Goal: Task Accomplishment & Management: Complete application form

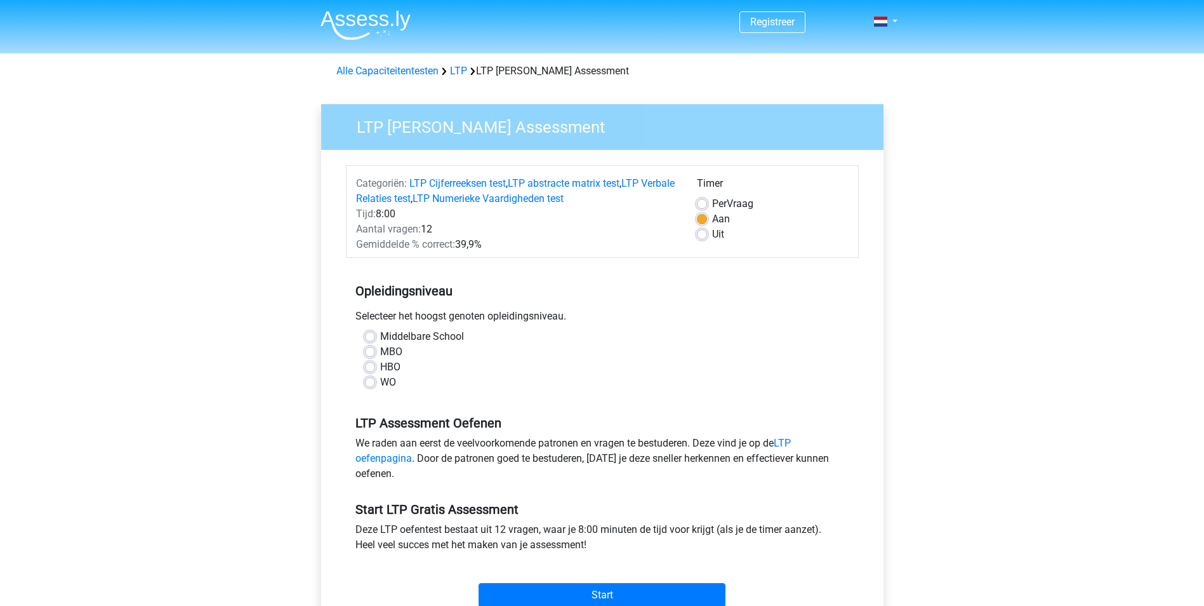
drag, startPoint x: 705, startPoint y: 284, endPoint x: 614, endPoint y: 307, distance: 93.5
click at [614, 307] on div "Opleidingsniveau Selecteer het hoogst genoten opleidingsniveau. Middelbare Scho…" at bounding box center [602, 331] width 513 height 137
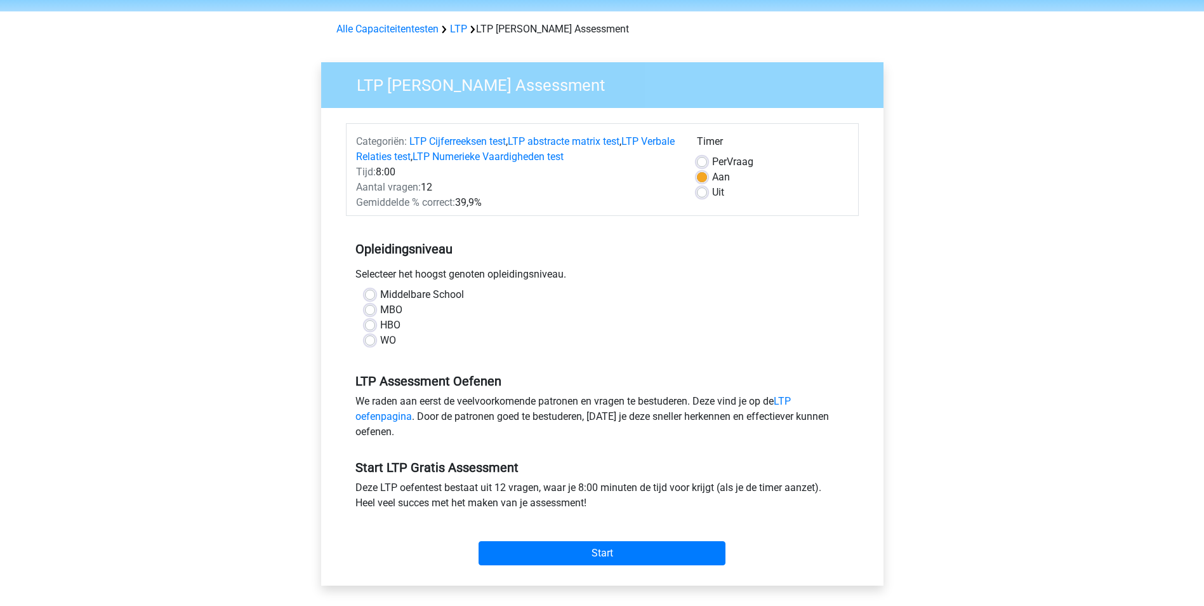
scroll to position [63, 0]
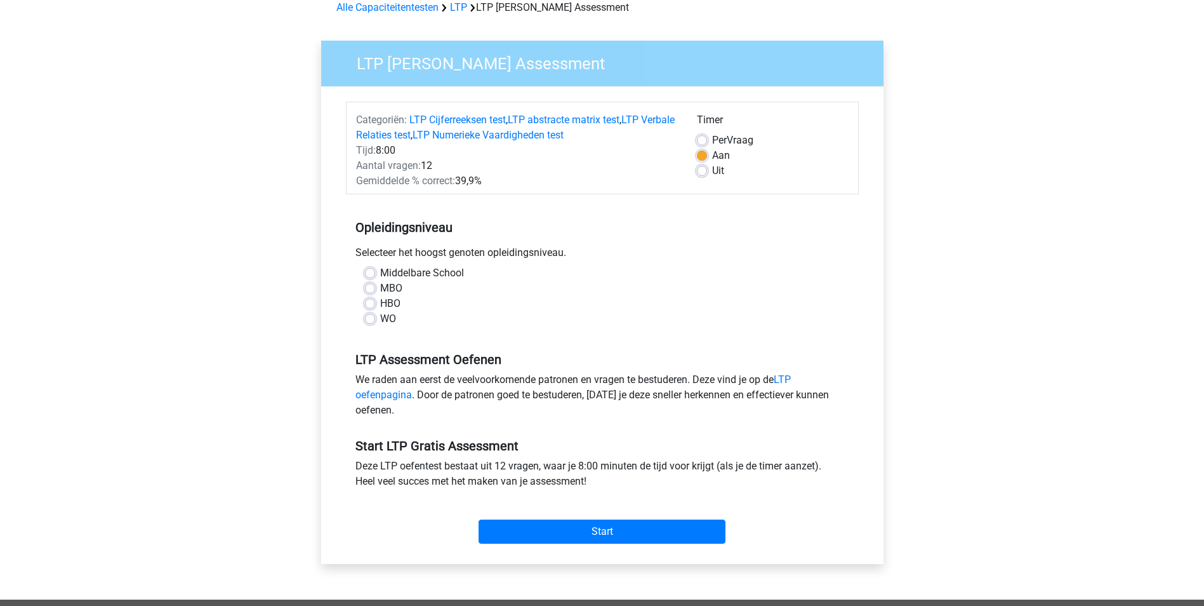
click at [380, 288] on label "MBO" at bounding box center [391, 288] width 22 height 15
click at [371, 288] on input "MBO" at bounding box center [370, 287] width 10 height 13
radio input "true"
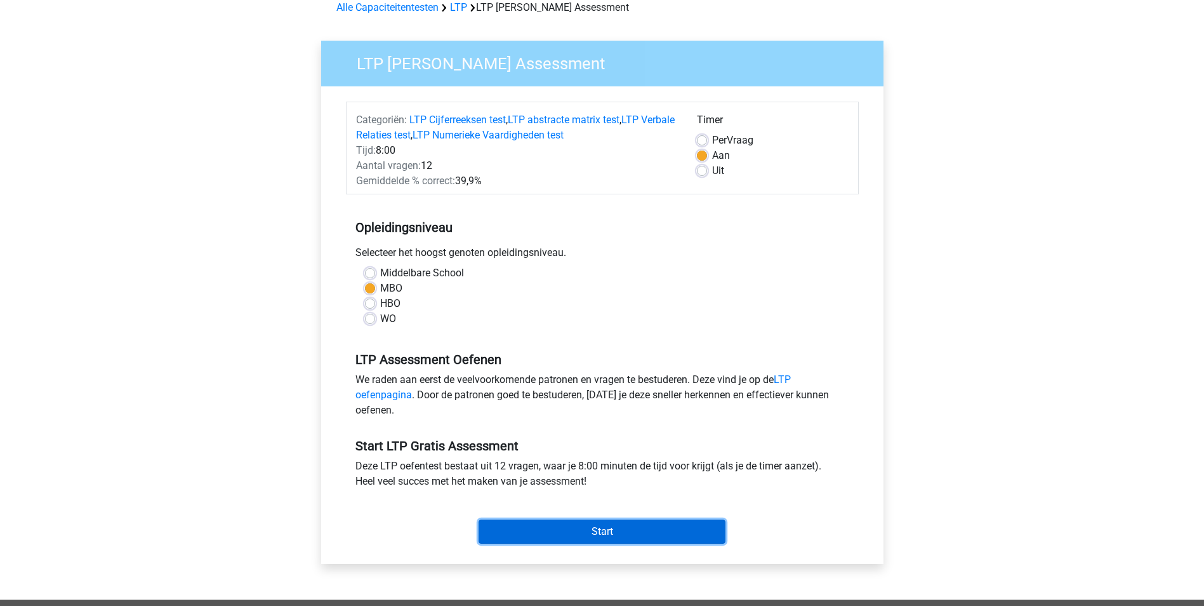
click at [507, 525] on input "Start" at bounding box center [602, 531] width 247 height 24
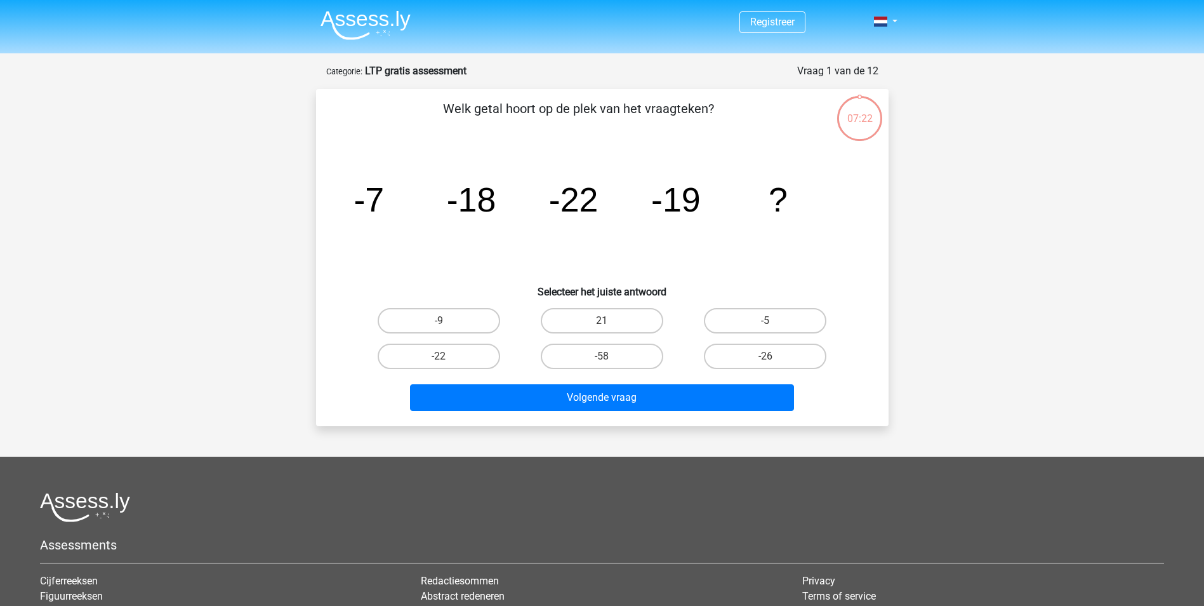
drag, startPoint x: 474, startPoint y: 340, endPoint x: 410, endPoint y: 234, distance: 123.6
click at [410, 234] on icon "image/svg+xml -7 -18 -22 -19 ?" at bounding box center [603, 211] width 512 height 128
click at [483, 326] on label "-9" at bounding box center [439, 320] width 123 height 25
click at [447, 326] on input "-9" at bounding box center [443, 325] width 8 height 8
radio input "true"
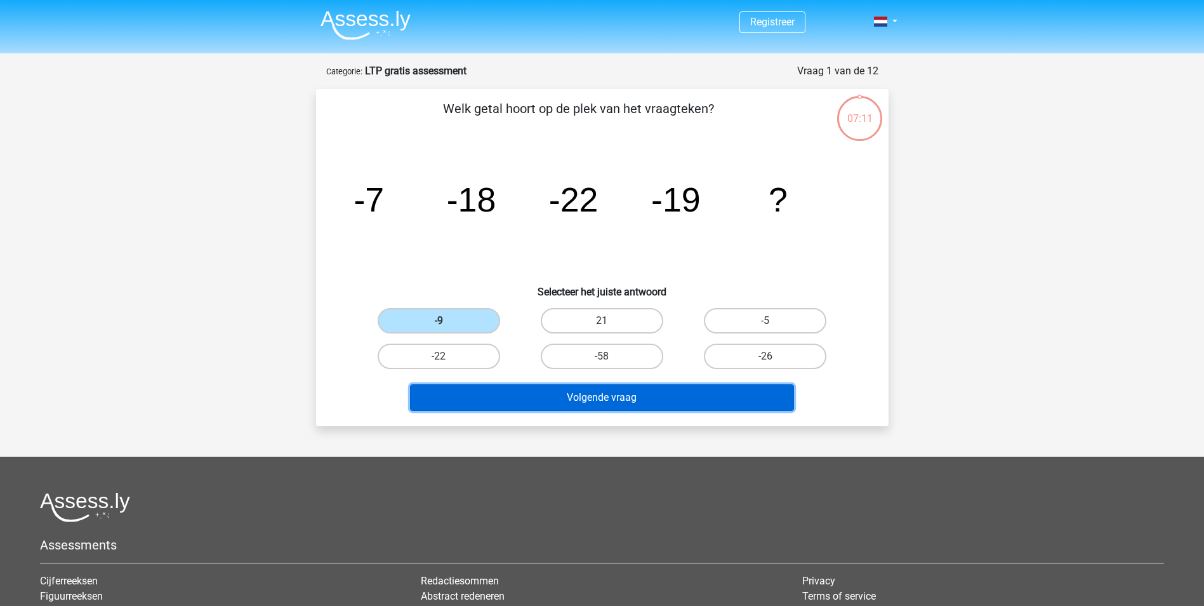
click at [554, 396] on button "Volgende vraag" at bounding box center [602, 397] width 384 height 27
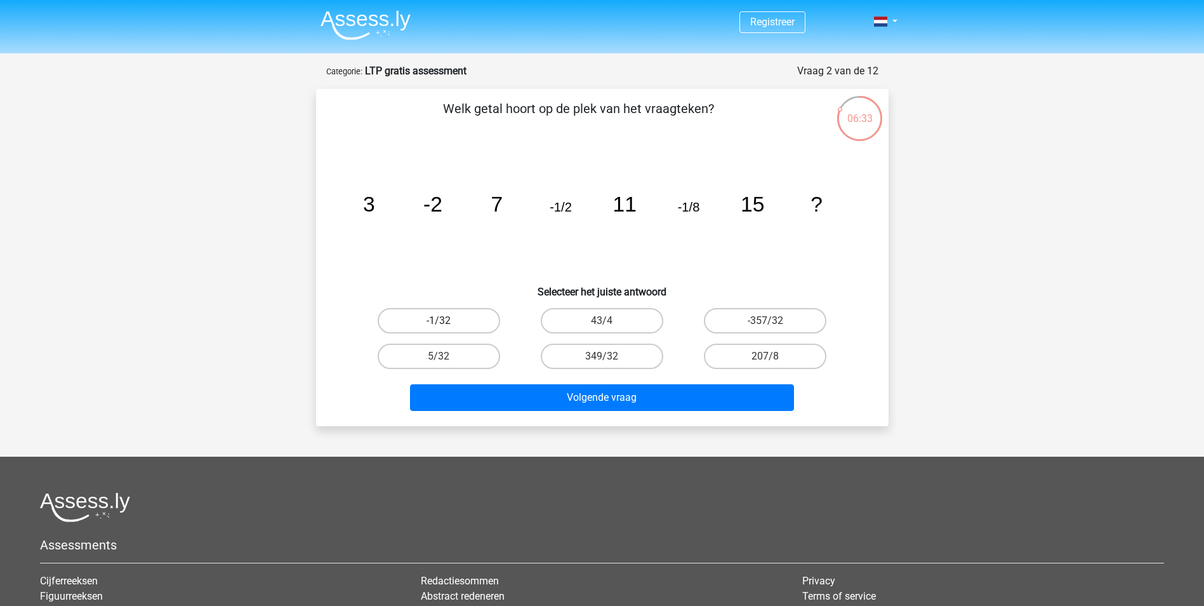
click at [466, 319] on label "-1/32" at bounding box center [439, 320] width 123 height 25
click at [447, 321] on input "-1/32" at bounding box center [443, 325] width 8 height 8
radio input "true"
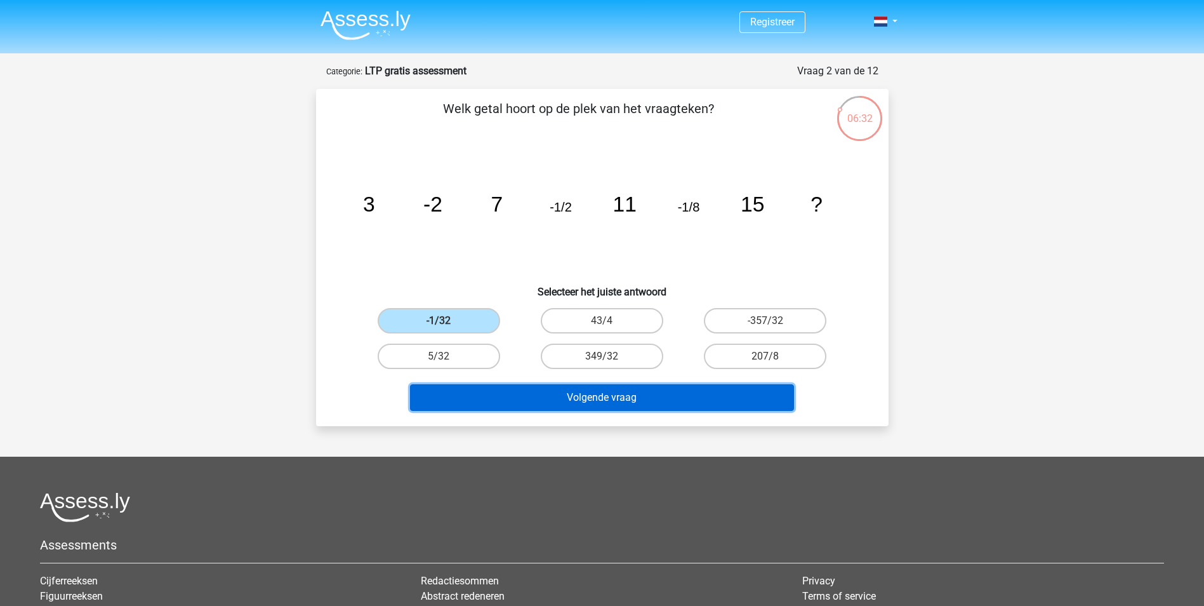
click at [496, 408] on button "Volgende vraag" at bounding box center [602, 397] width 384 height 27
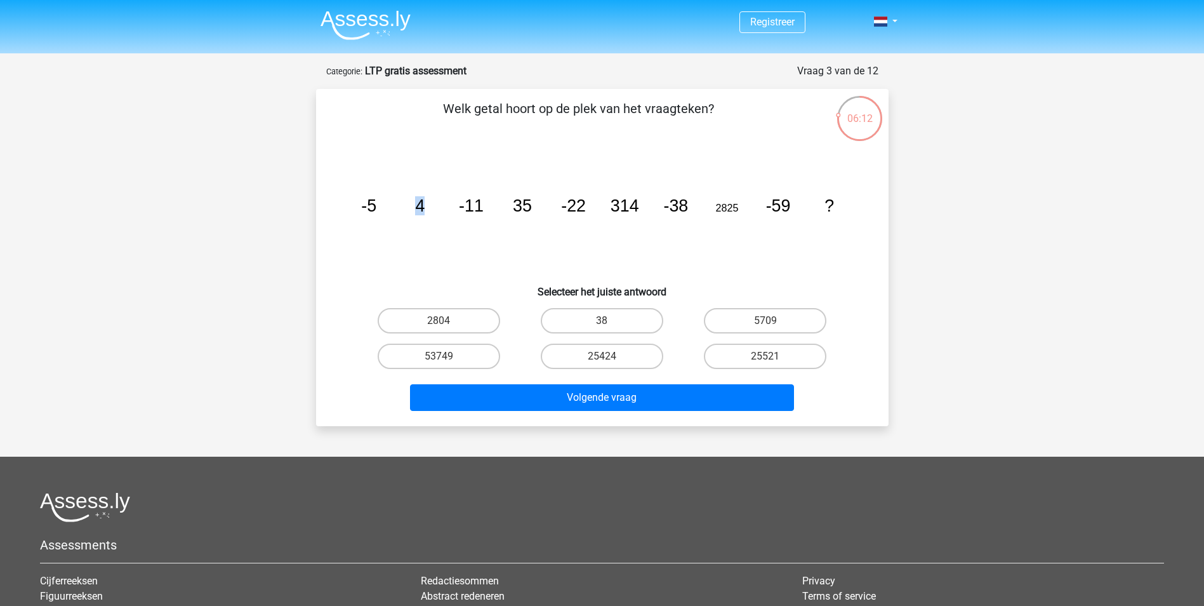
drag, startPoint x: 411, startPoint y: 201, endPoint x: 425, endPoint y: 197, distance: 14.9
click at [425, 197] on icon "image/svg+xml -5 4 -11 35 -22 314 -38 2825 -59 ?" at bounding box center [603, 211] width 512 height 128
drag, startPoint x: 425, startPoint y: 197, endPoint x: 437, endPoint y: 222, distance: 26.7
click at [437, 222] on icon "image/svg+xml -5 4 -11 35 -22 314 -38 2825 -59 ?" at bounding box center [603, 211] width 512 height 128
click at [588, 352] on label "25424" at bounding box center [602, 355] width 123 height 25
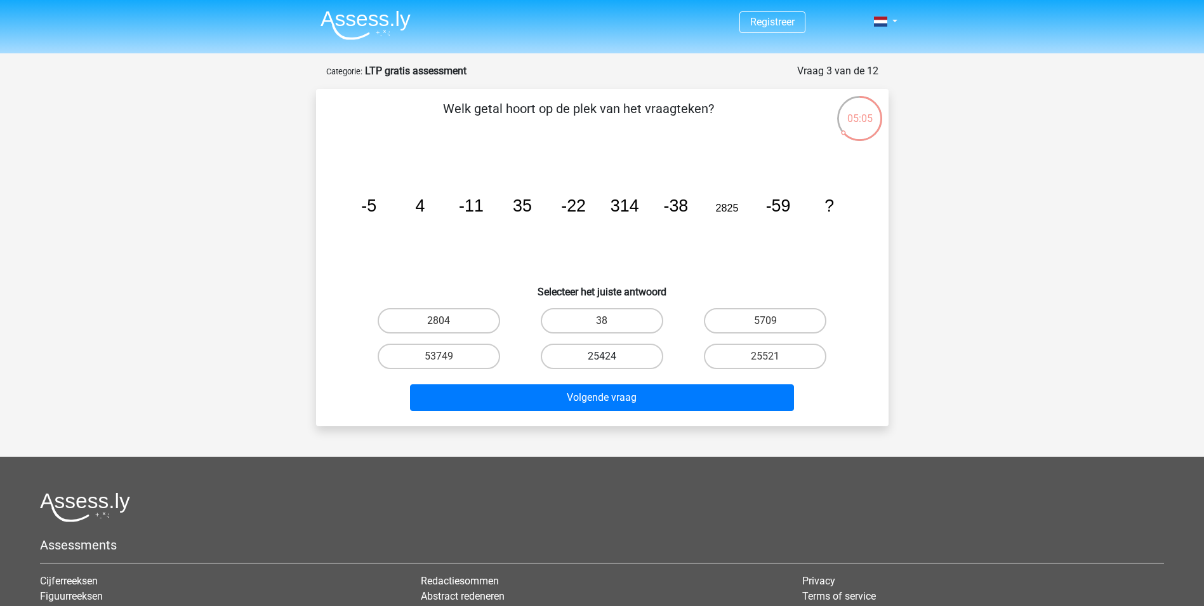
click at [602, 356] on input "25424" at bounding box center [606, 360] width 8 height 8
radio input "true"
drag, startPoint x: 715, startPoint y: 211, endPoint x: 707, endPoint y: 268, distance: 57.6
click at [711, 268] on icon "image/svg+xml -5 4 -11 35 -22 314 -38 2825 -59 ?" at bounding box center [603, 211] width 512 height 128
click at [703, 267] on icon "image/svg+xml -5 4 -11 35 -22 314 -38 2825 -59 ?" at bounding box center [603, 211] width 512 height 128
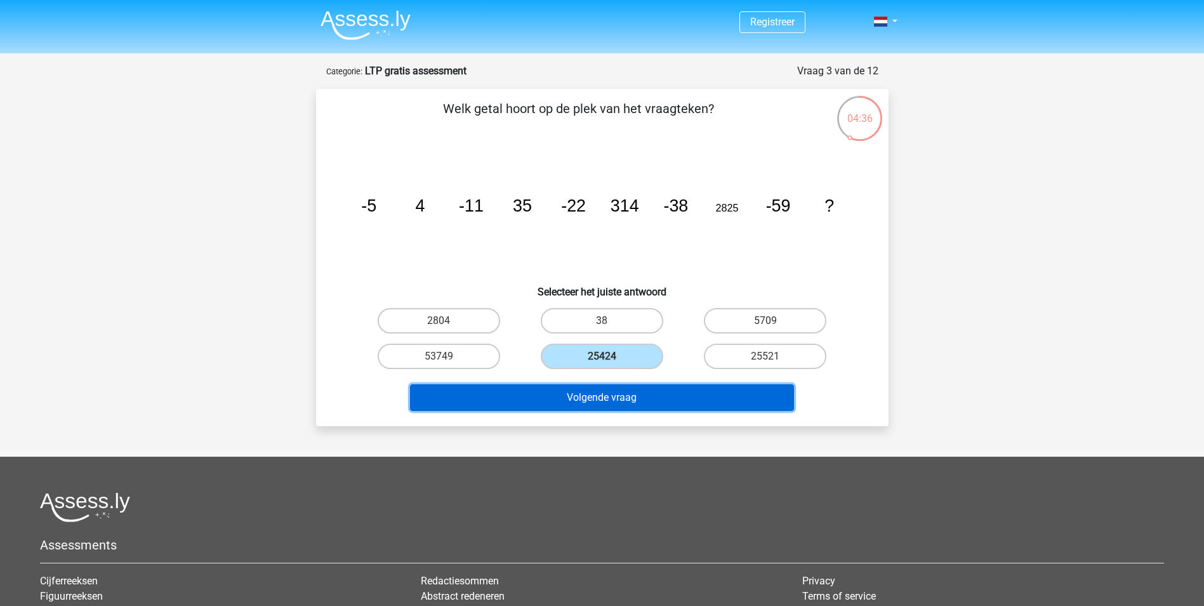
click at [698, 394] on button "Volgende vraag" at bounding box center [602, 397] width 384 height 27
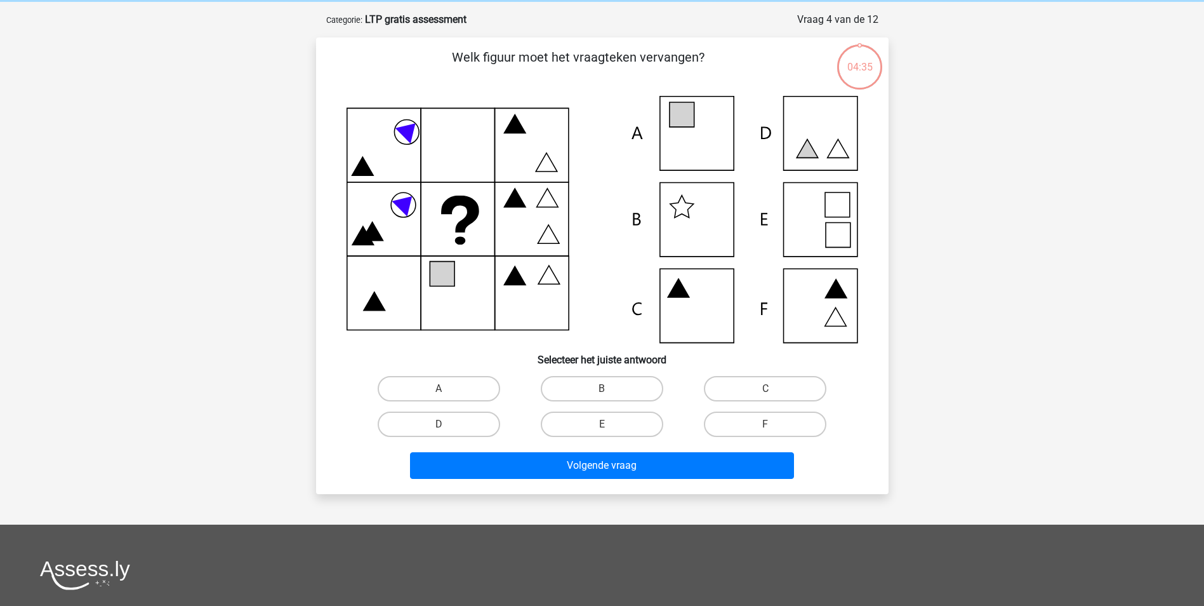
scroll to position [63, 0]
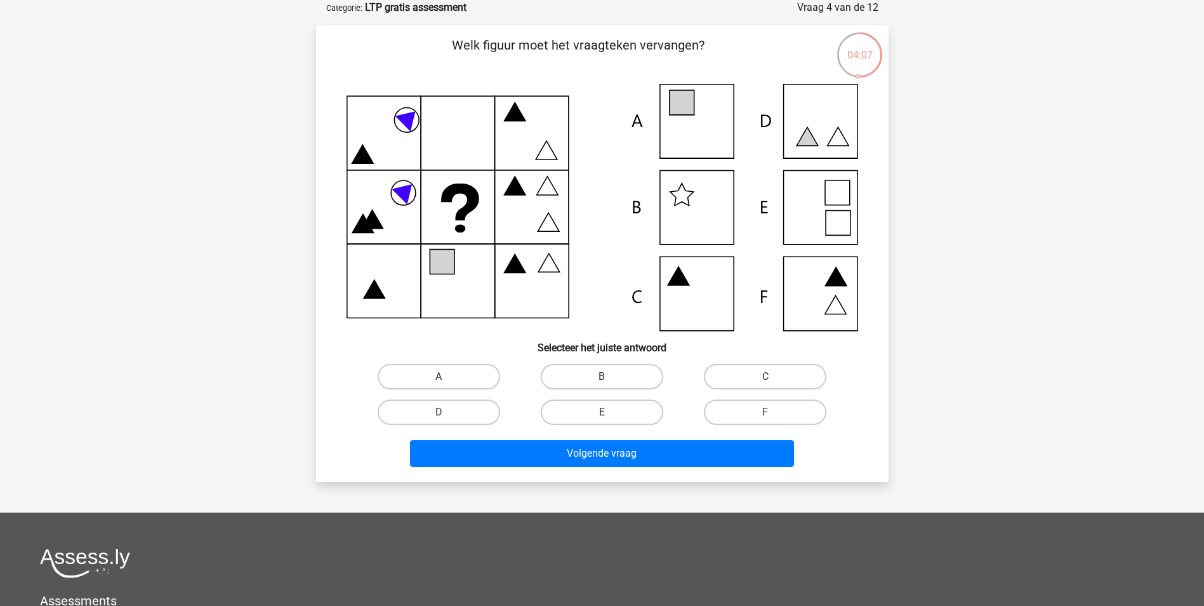
drag, startPoint x: 576, startPoint y: 323, endPoint x: 556, endPoint y: 72, distance: 251.6
drag, startPoint x: 556, startPoint y: 72, endPoint x: 448, endPoint y: 84, distance: 108.0
click at [448, 84] on icon at bounding box center [603, 207] width 512 height 247
click at [456, 368] on label "A" at bounding box center [439, 376] width 123 height 25
click at [447, 376] on input "A" at bounding box center [443, 380] width 8 height 8
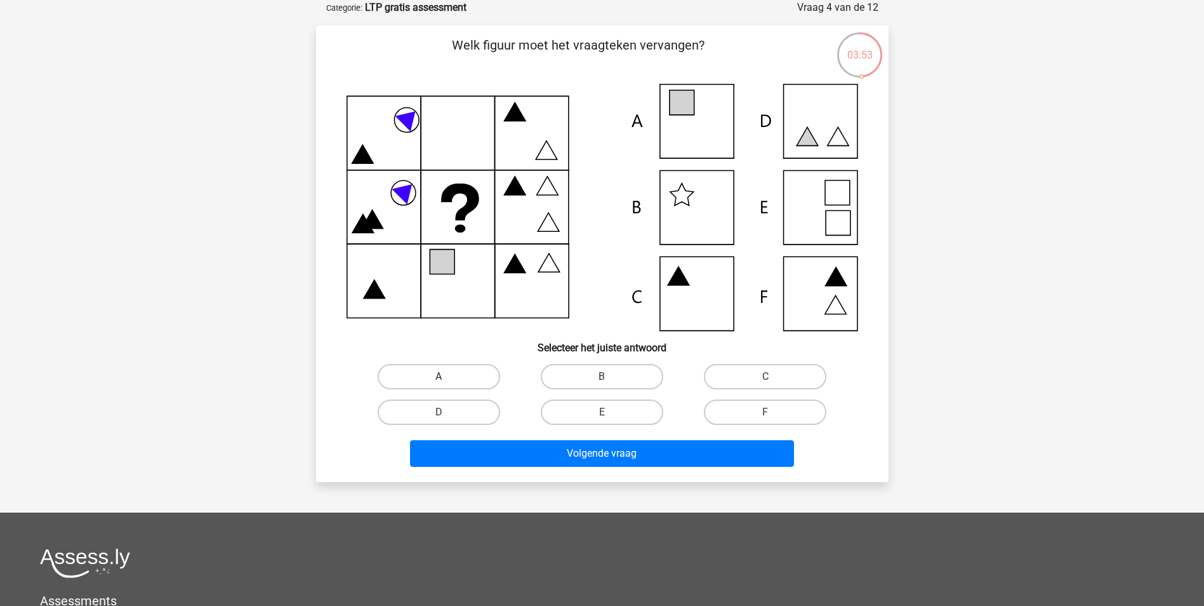
radio input "true"
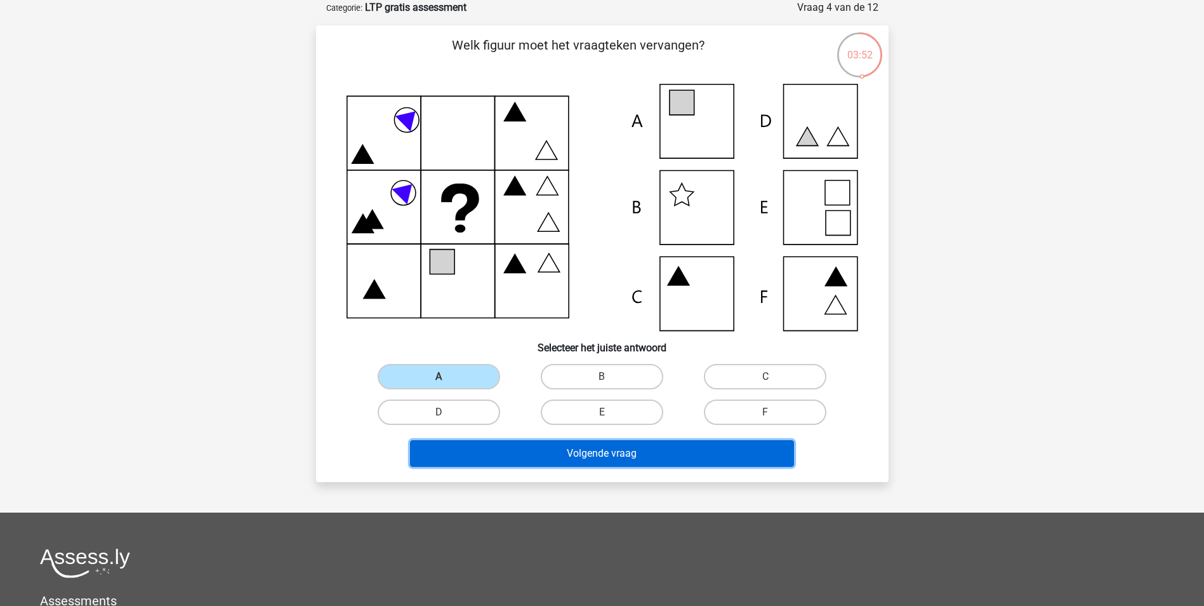
click at [473, 445] on button "Volgende vraag" at bounding box center [602, 453] width 384 height 27
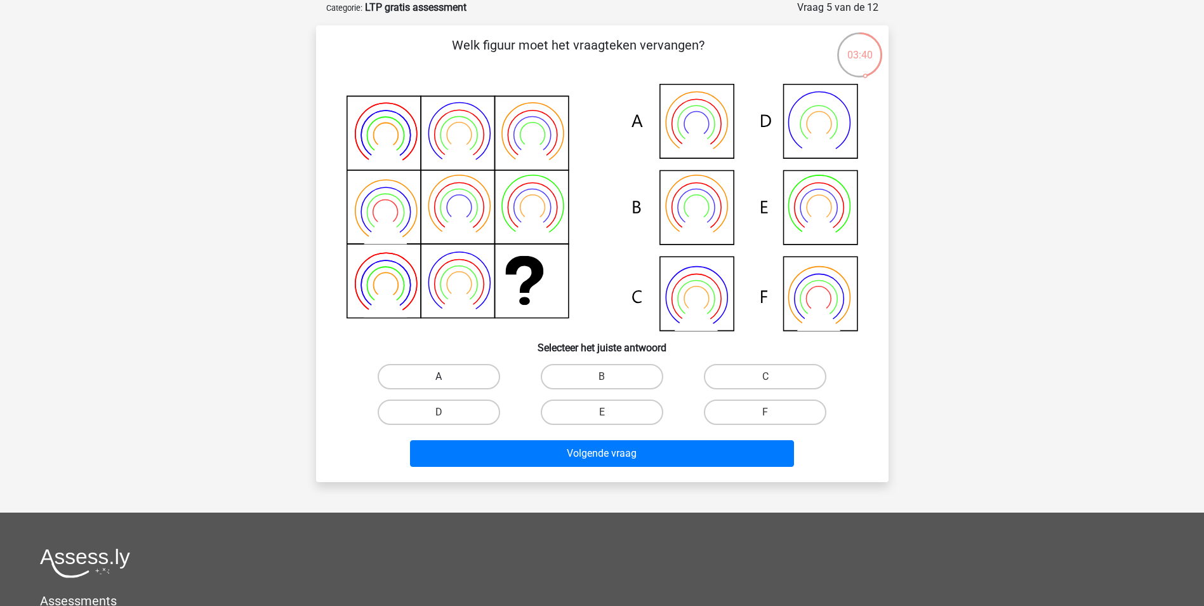
click at [458, 368] on label "A" at bounding box center [439, 376] width 123 height 25
click at [447, 376] on input "A" at bounding box center [443, 380] width 8 height 8
radio input "true"
click at [609, 376] on input "B" at bounding box center [606, 380] width 8 height 8
radio input "true"
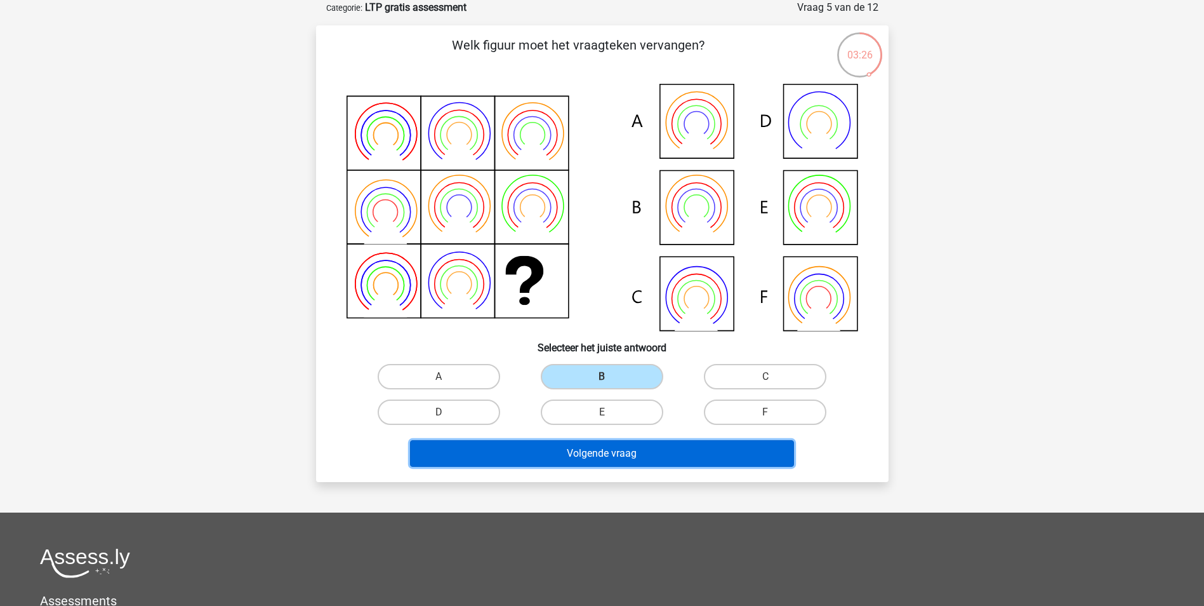
click at [613, 458] on button "Volgende vraag" at bounding box center [602, 453] width 384 height 27
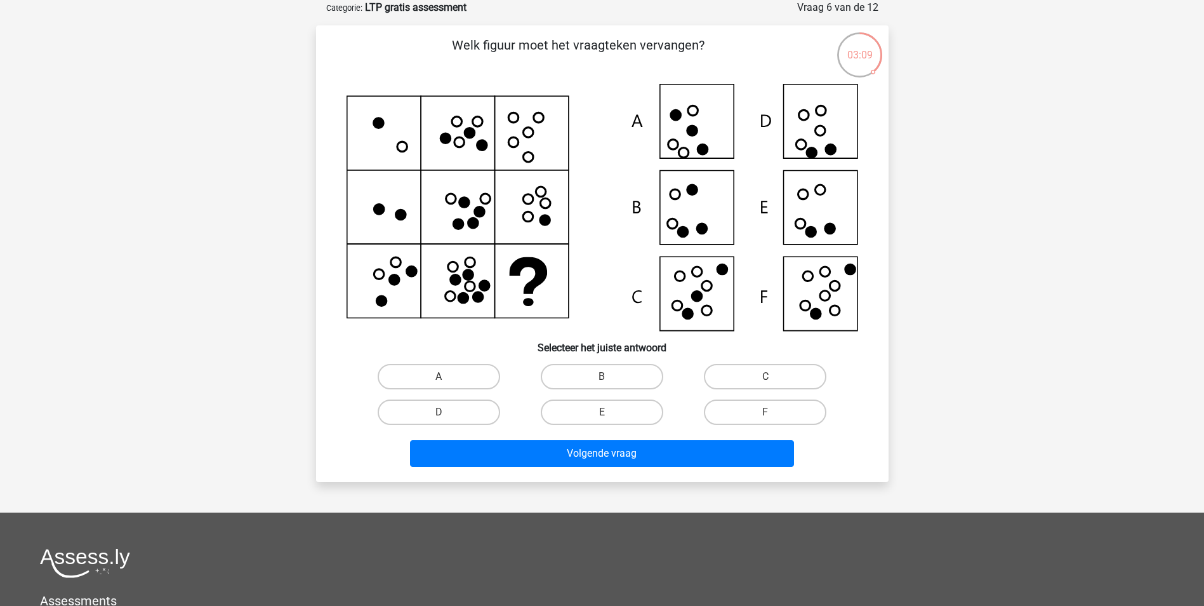
drag, startPoint x: 449, startPoint y: 286, endPoint x: 460, endPoint y: 296, distance: 15.7
click at [457, 295] on icon at bounding box center [603, 207] width 512 height 247
drag, startPoint x: 806, startPoint y: 140, endPoint x: 786, endPoint y: 236, distance: 98.0
click at [804, 150] on icon at bounding box center [603, 207] width 512 height 247
click at [438, 401] on label "D" at bounding box center [439, 411] width 123 height 25
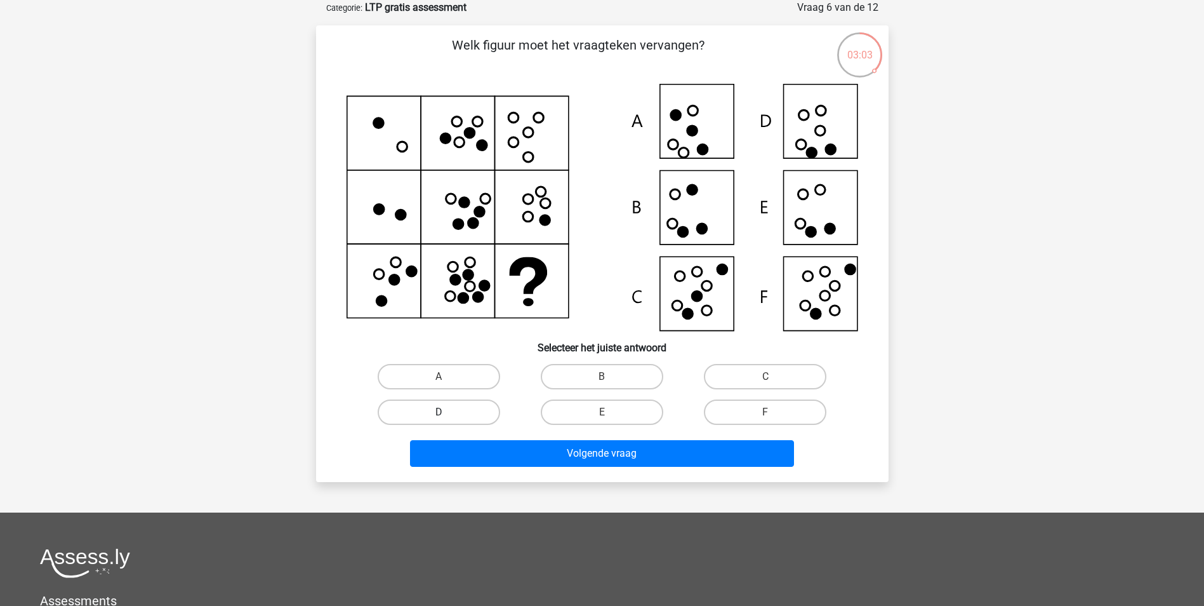
click at [439, 412] on input "D" at bounding box center [443, 416] width 8 height 8
radio input "true"
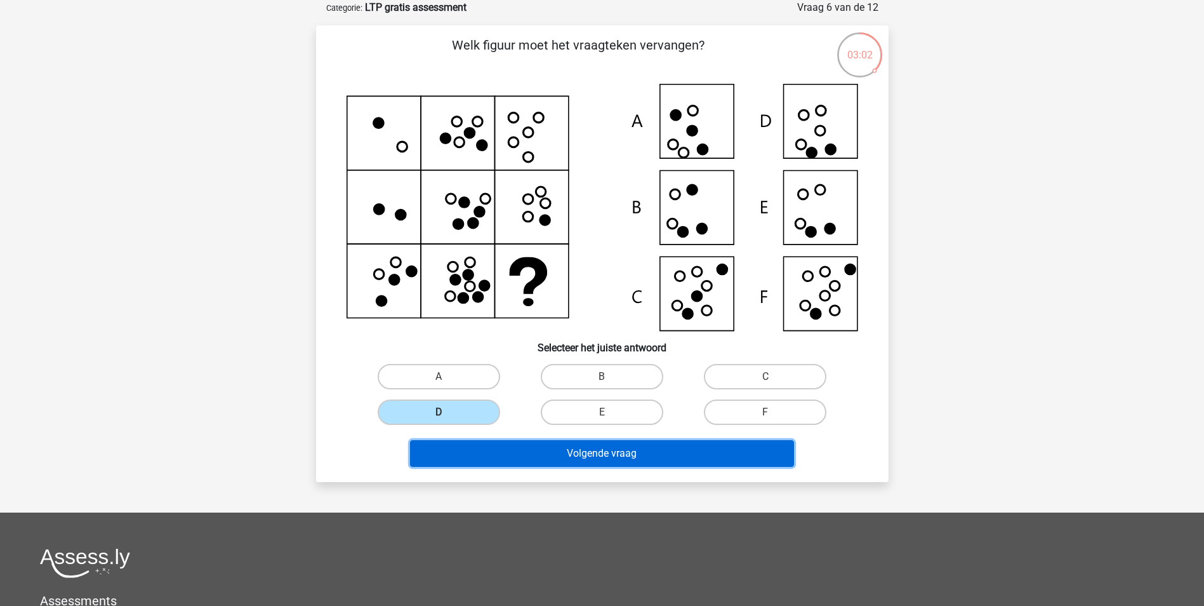
click at [533, 450] on button "Volgende vraag" at bounding box center [602, 453] width 384 height 27
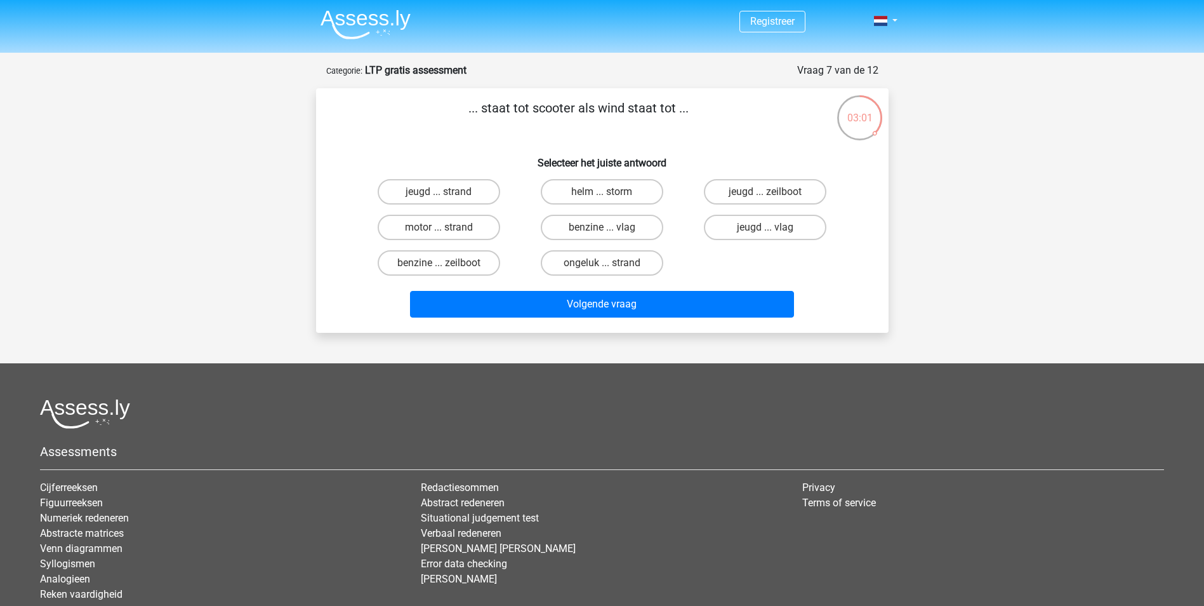
scroll to position [0, 0]
drag, startPoint x: 529, startPoint y: 185, endPoint x: 438, endPoint y: 156, distance: 95.6
click at [438, 156] on h6 "Selecteer het juiste antwoord" at bounding box center [602, 158] width 532 height 22
click at [437, 256] on label "benzine ... zeilboot" at bounding box center [439, 263] width 123 height 25
click at [439, 263] on input "benzine ... zeilboot" at bounding box center [443, 267] width 8 height 8
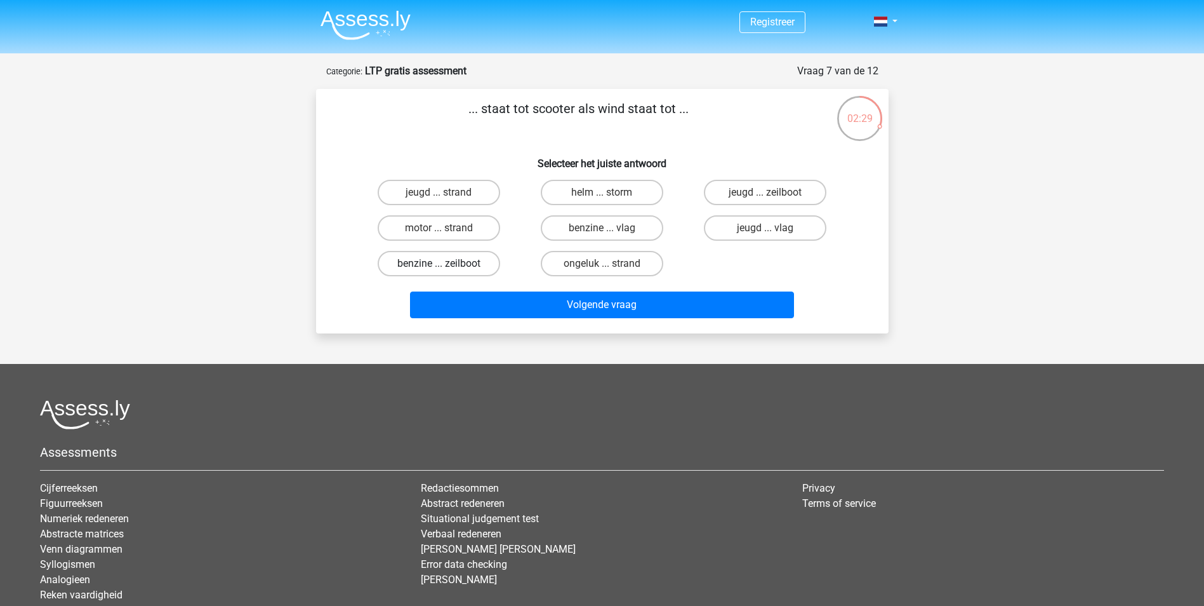
radio input "true"
click at [468, 197] on label "jeugd ... strand" at bounding box center [439, 192] width 123 height 25
click at [447, 197] on input "jeugd ... strand" at bounding box center [443, 196] width 8 height 8
radio input "true"
click at [439, 255] on label "benzine ... zeilboot" at bounding box center [439, 263] width 123 height 25
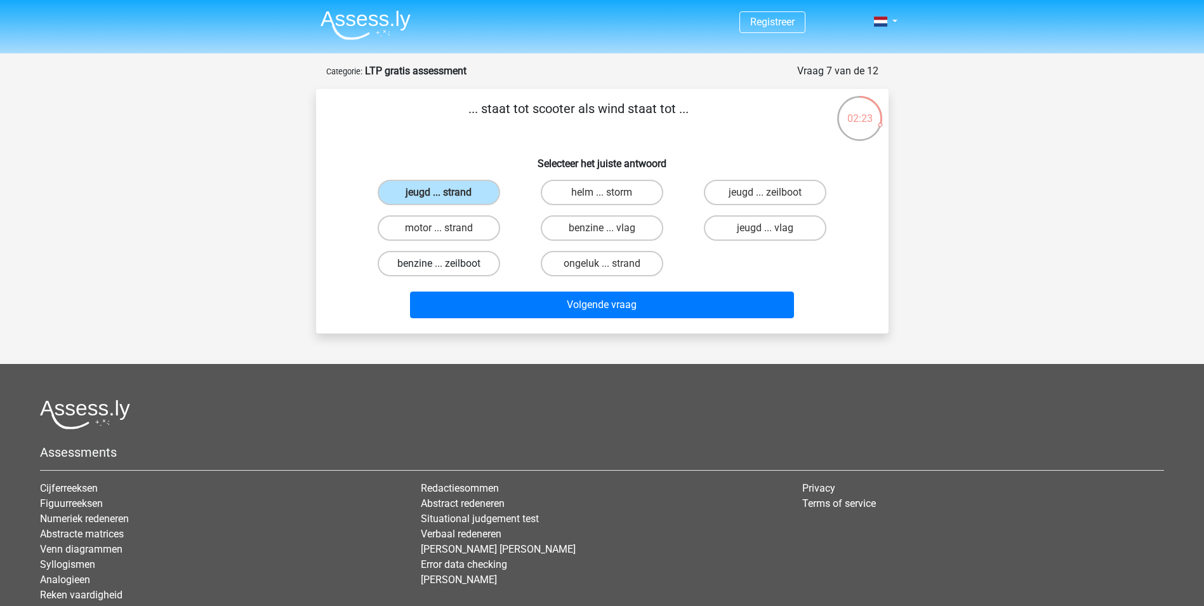
click at [439, 263] on input "benzine ... zeilboot" at bounding box center [443, 267] width 8 height 8
radio input "true"
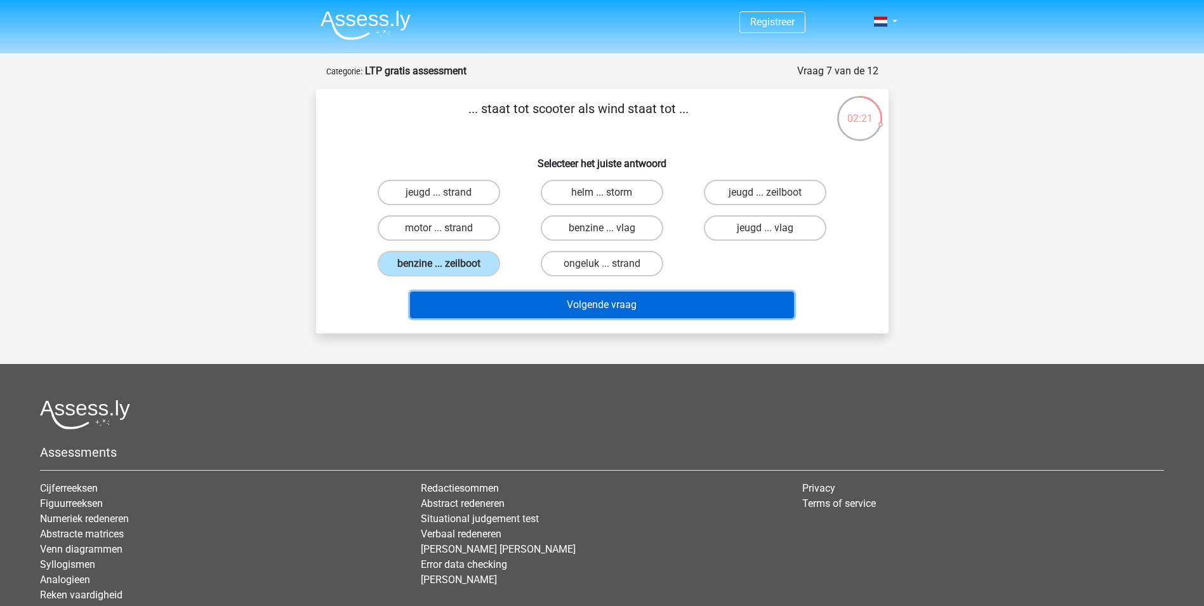
click at [448, 302] on button "Volgende vraag" at bounding box center [602, 304] width 384 height 27
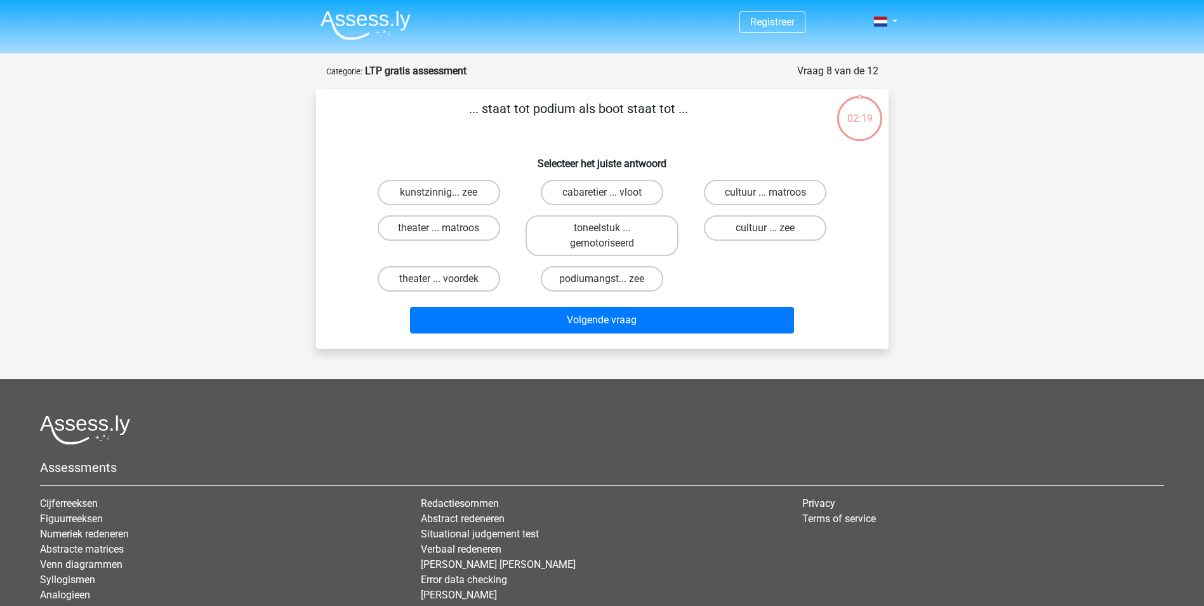
scroll to position [63, 0]
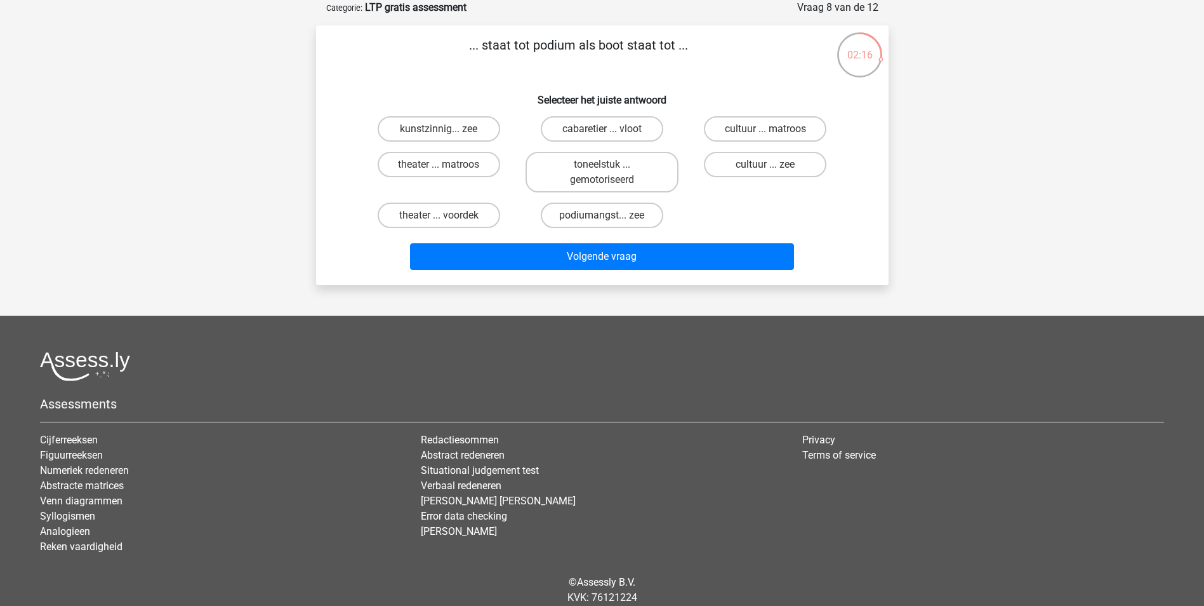
drag, startPoint x: 482, startPoint y: 33, endPoint x: 453, endPoint y: 41, distance: 29.6
click at [453, 41] on p "... staat tot podium als boot staat tot ..." at bounding box center [578, 55] width 484 height 38
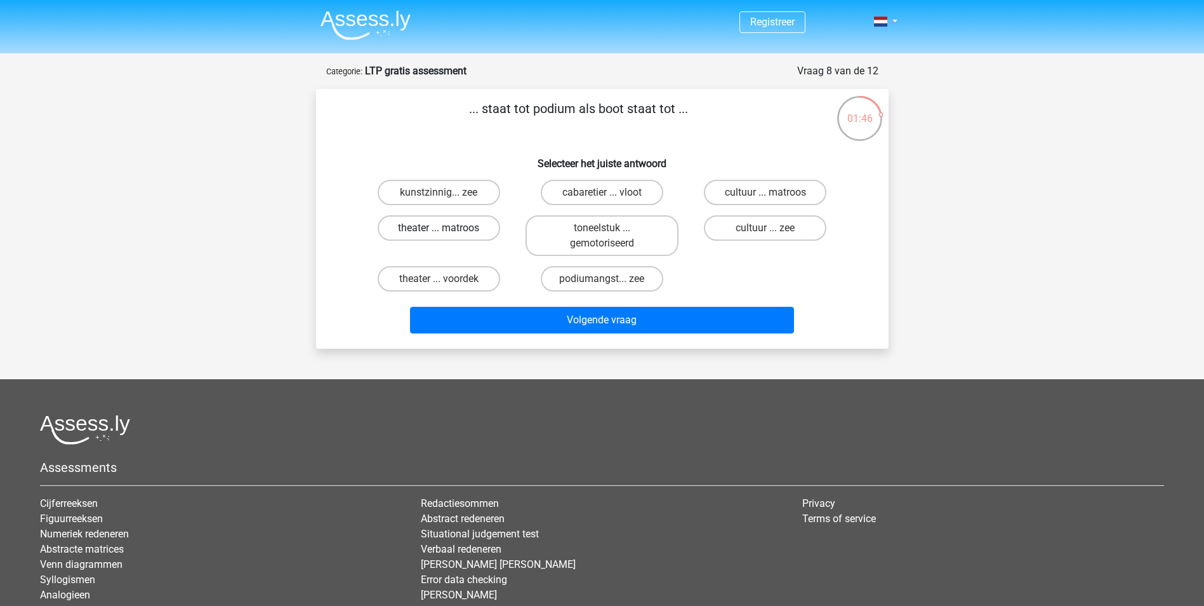
click at [474, 224] on label "theater ... matroos" at bounding box center [439, 227] width 123 height 25
click at [447, 228] on input "theater ... matroos" at bounding box center [443, 232] width 8 height 8
radio input "true"
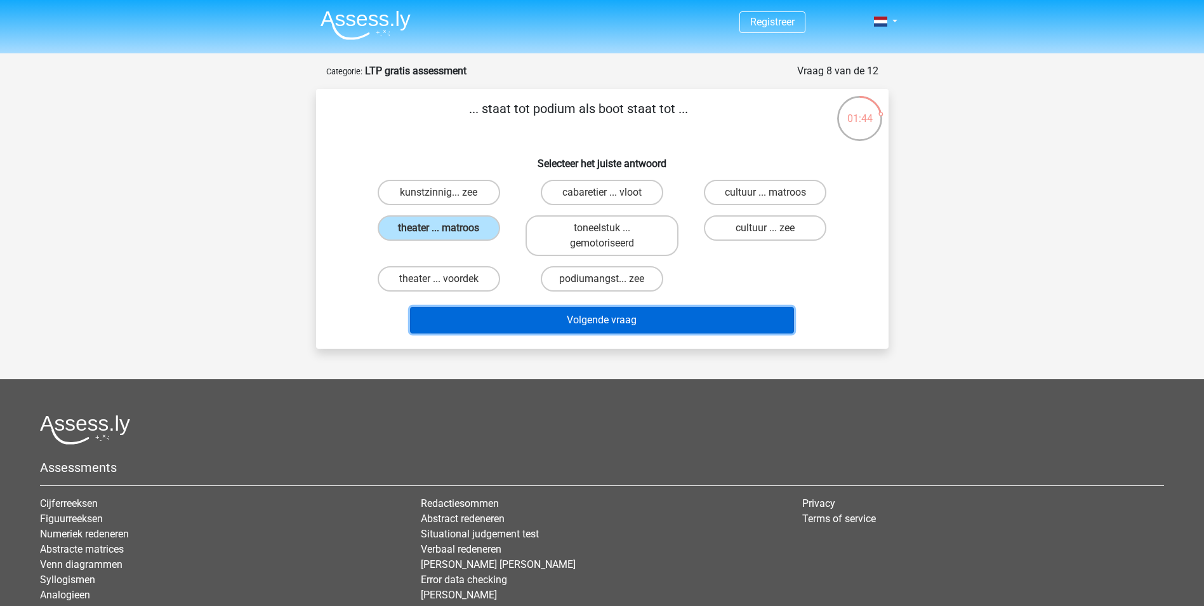
click at [537, 318] on button "Volgende vraag" at bounding box center [602, 320] width 384 height 27
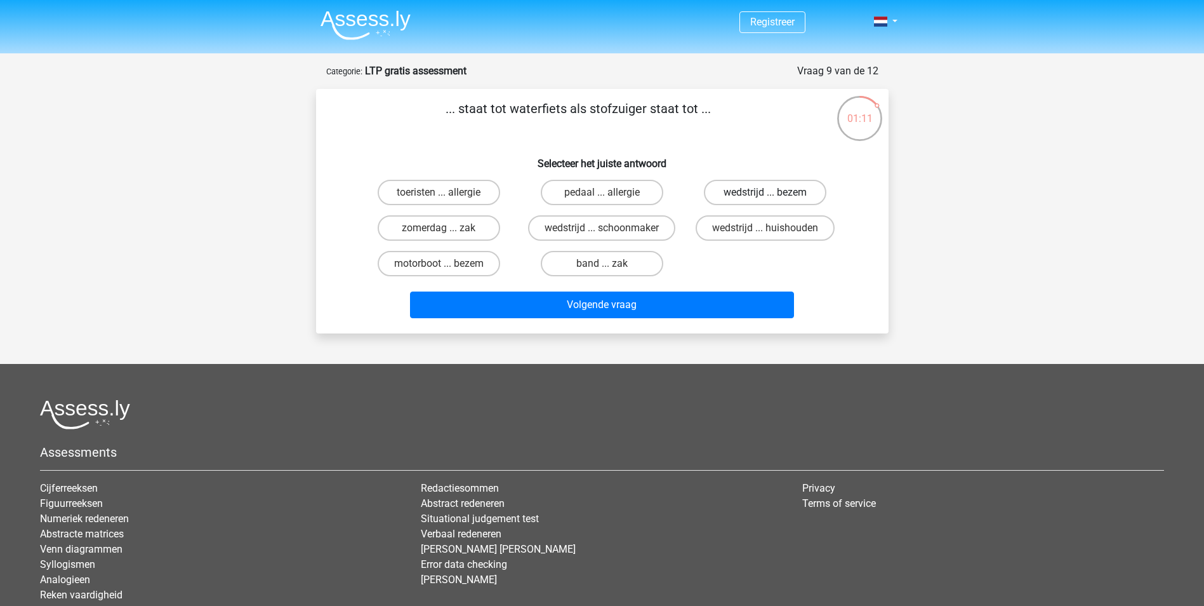
click at [794, 185] on label "wedstrijd ... bezem" at bounding box center [765, 192] width 123 height 25
click at [774, 192] on input "wedstrijd ... bezem" at bounding box center [770, 196] width 8 height 8
radio input "true"
click at [474, 265] on label "motorboot ... bezem" at bounding box center [439, 263] width 123 height 25
click at [447, 265] on input "motorboot ... bezem" at bounding box center [443, 267] width 8 height 8
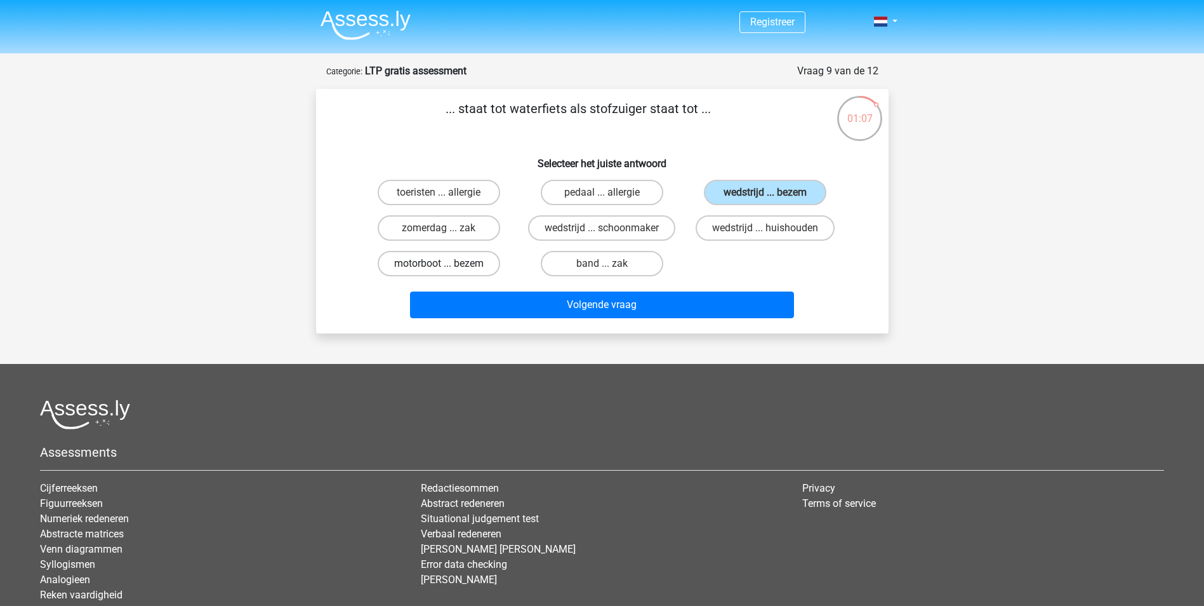
radio input "true"
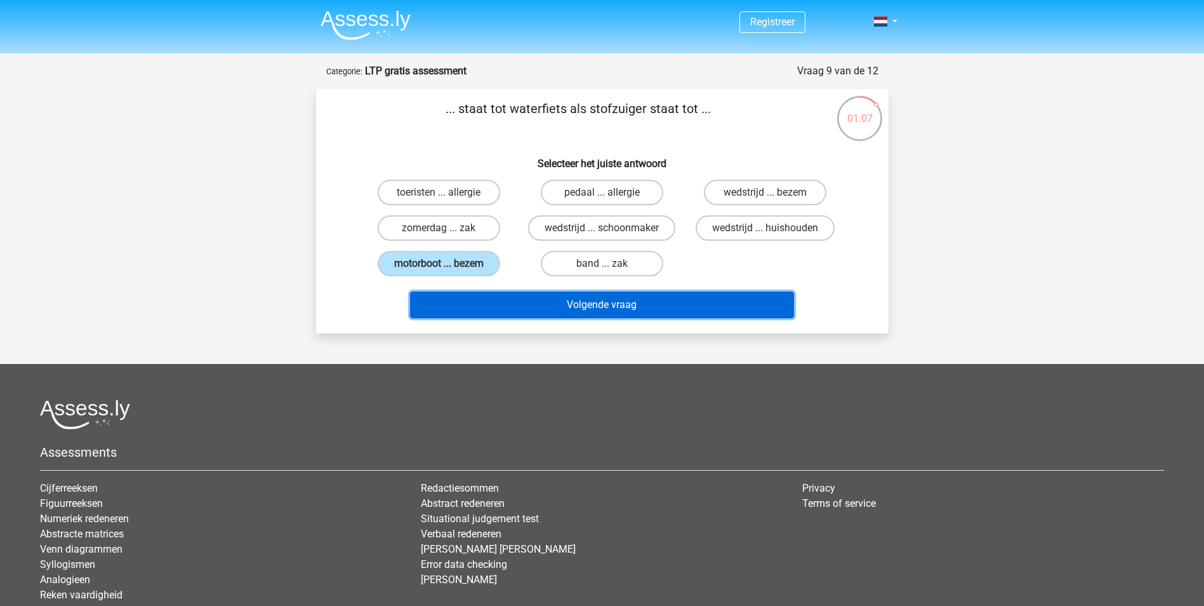
click at [495, 310] on button "Volgende vraag" at bounding box center [602, 304] width 384 height 27
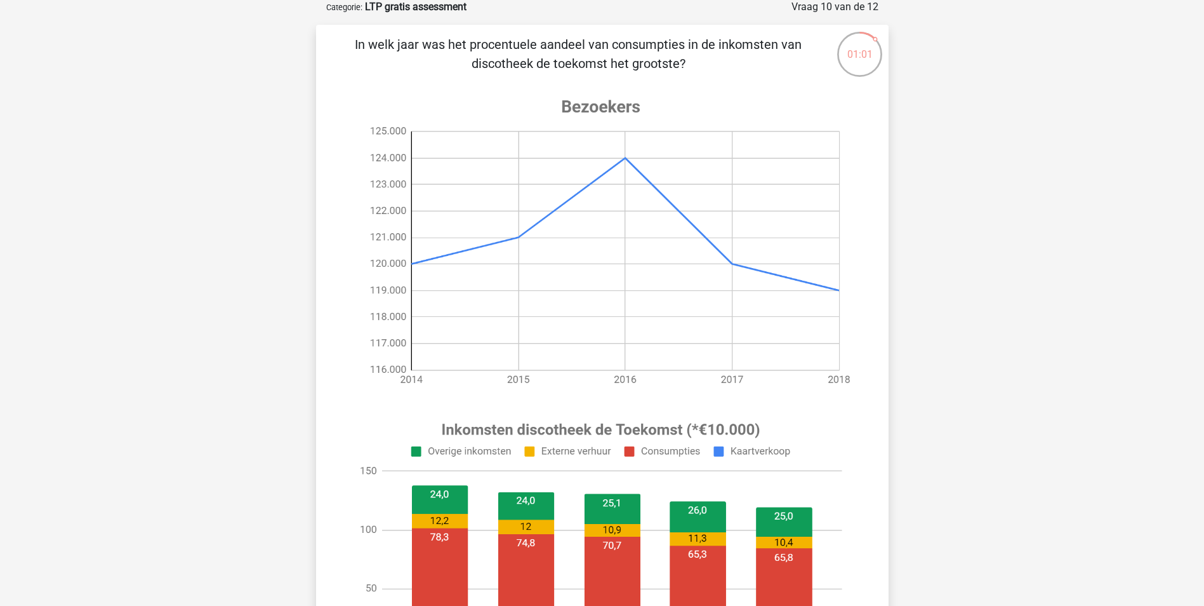
scroll to position [63, 0]
drag, startPoint x: 809, startPoint y: 72, endPoint x: 720, endPoint y: 72, distance: 89.5
click at [720, 72] on p "In welk jaar was het procentuele aandeel van consumpties in de inkomsten van di…" at bounding box center [578, 55] width 484 height 38
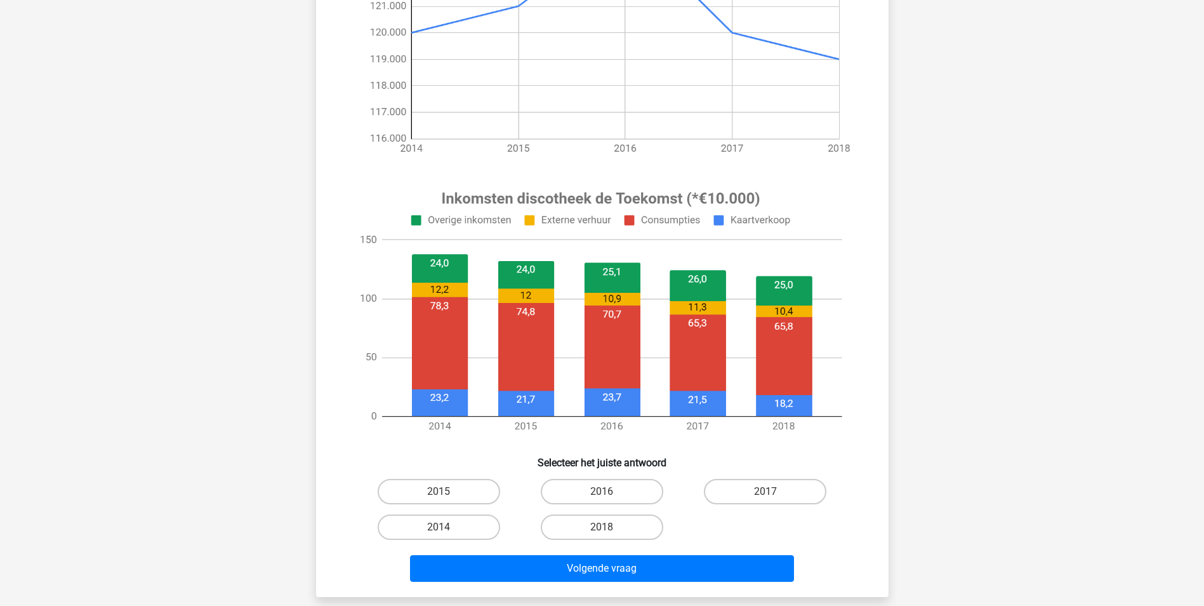
scroll to position [317, 0]
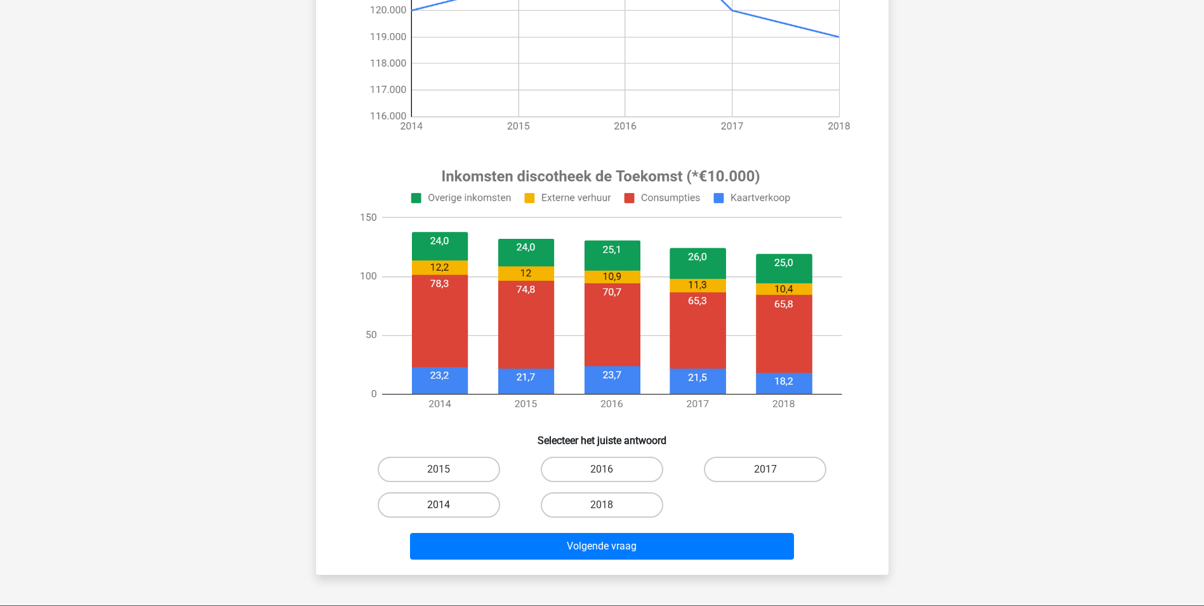
click at [408, 502] on label "2014" at bounding box center [439, 504] width 123 height 25
click at [439, 505] on input "2014" at bounding box center [443, 509] width 8 height 8
radio input "true"
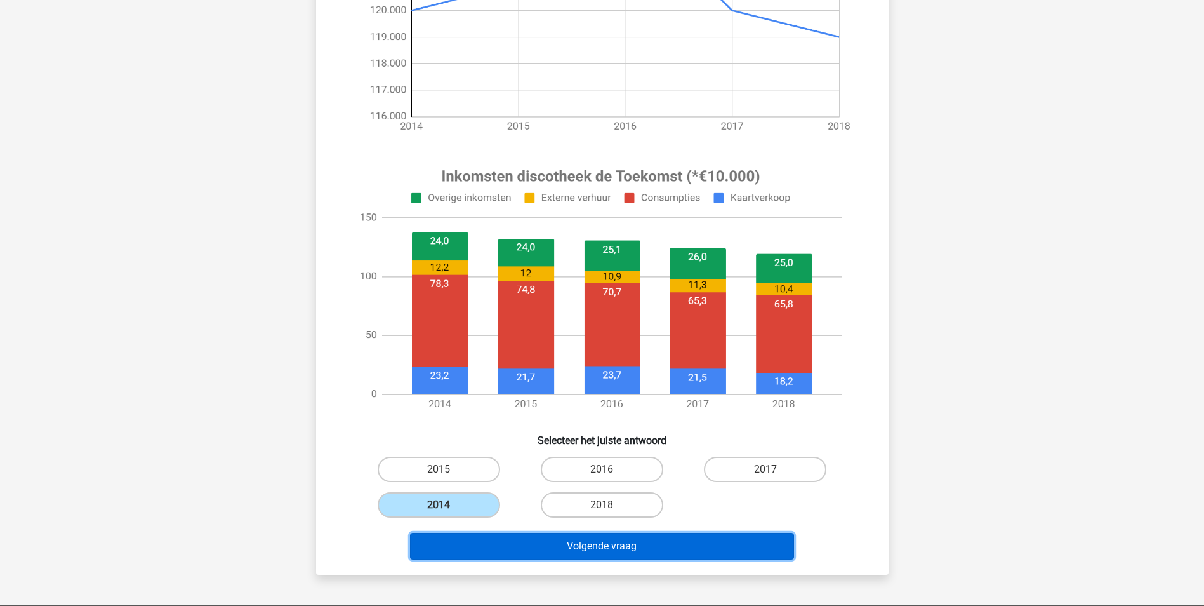
click at [449, 543] on button "Volgende vraag" at bounding box center [602, 546] width 384 height 27
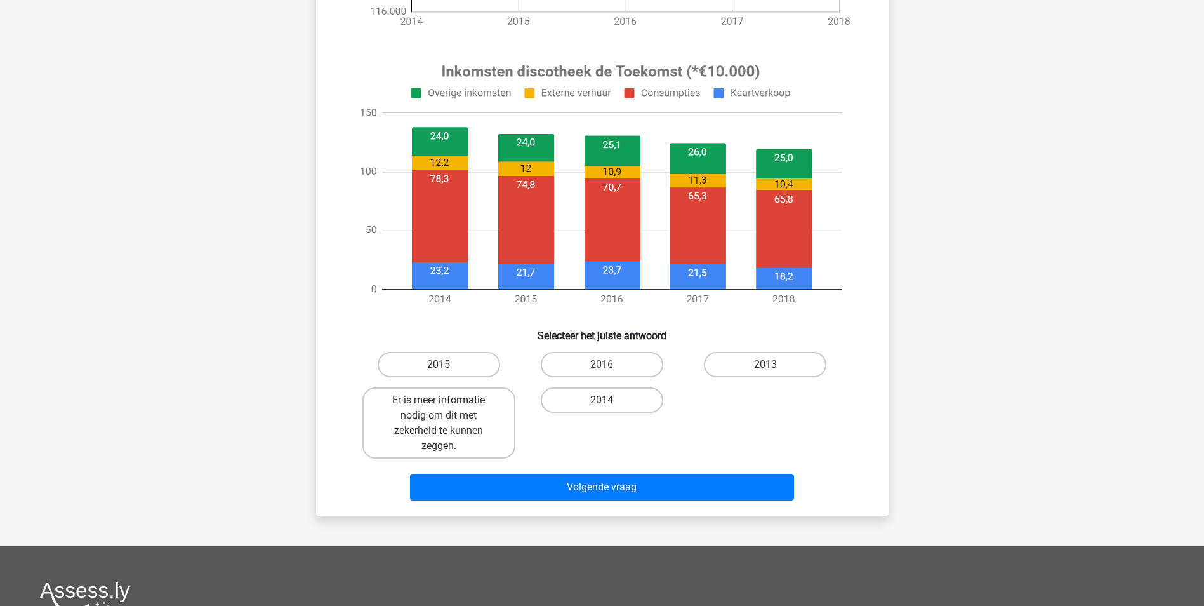
scroll to position [444, 0]
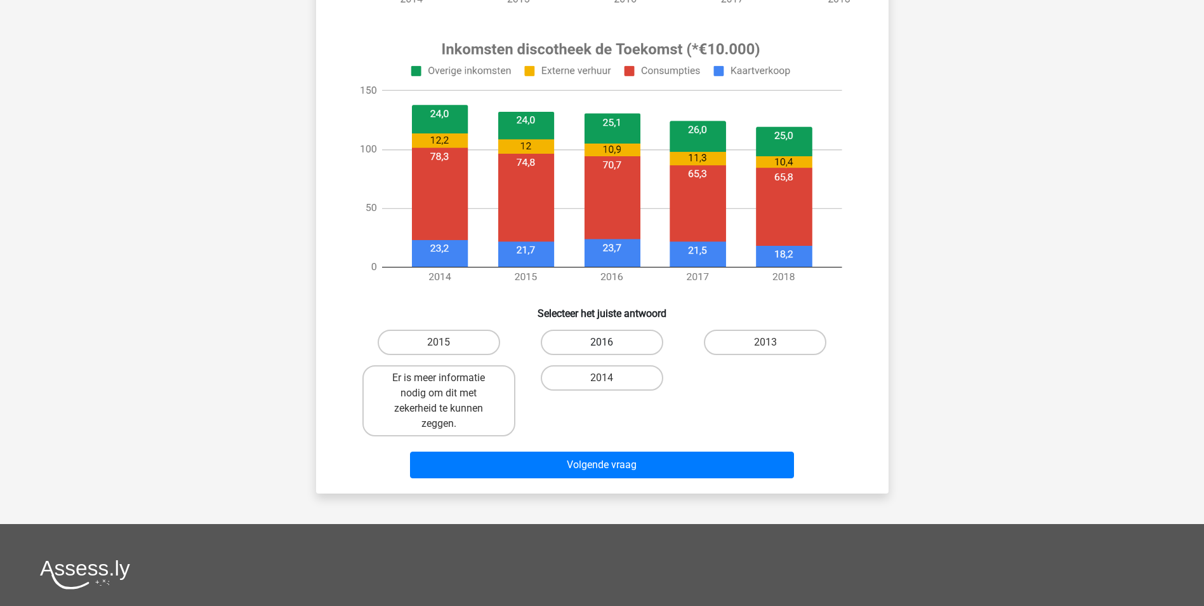
click at [607, 340] on label "2016" at bounding box center [602, 342] width 123 height 25
click at [607, 342] on input "2016" at bounding box center [606, 346] width 8 height 8
radio input "true"
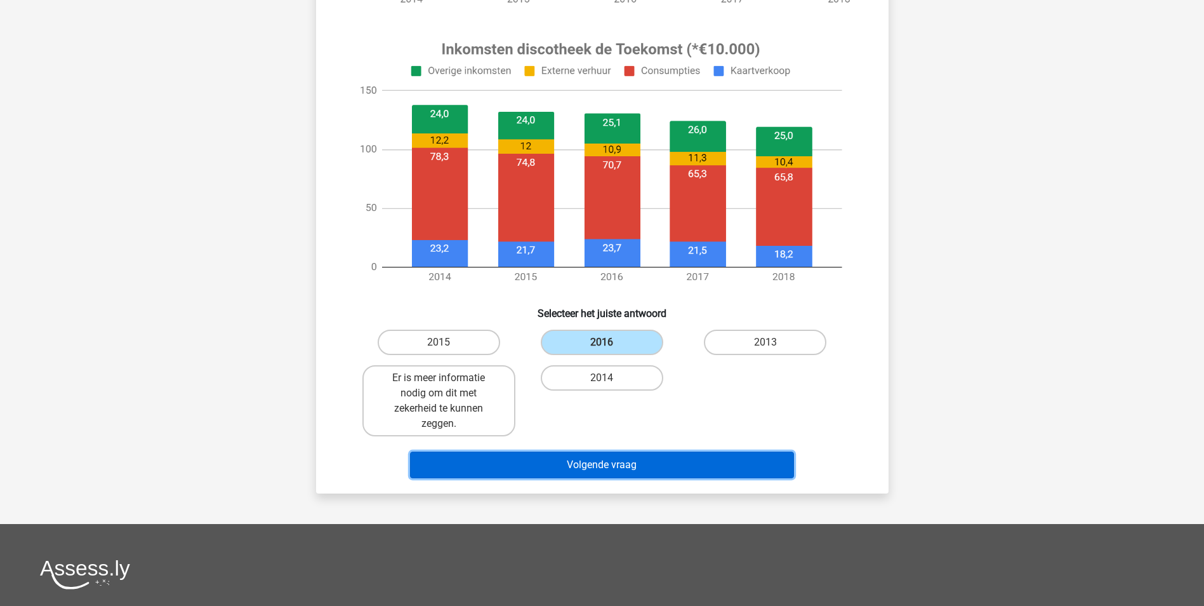
click at [592, 462] on button "Volgende vraag" at bounding box center [602, 464] width 384 height 27
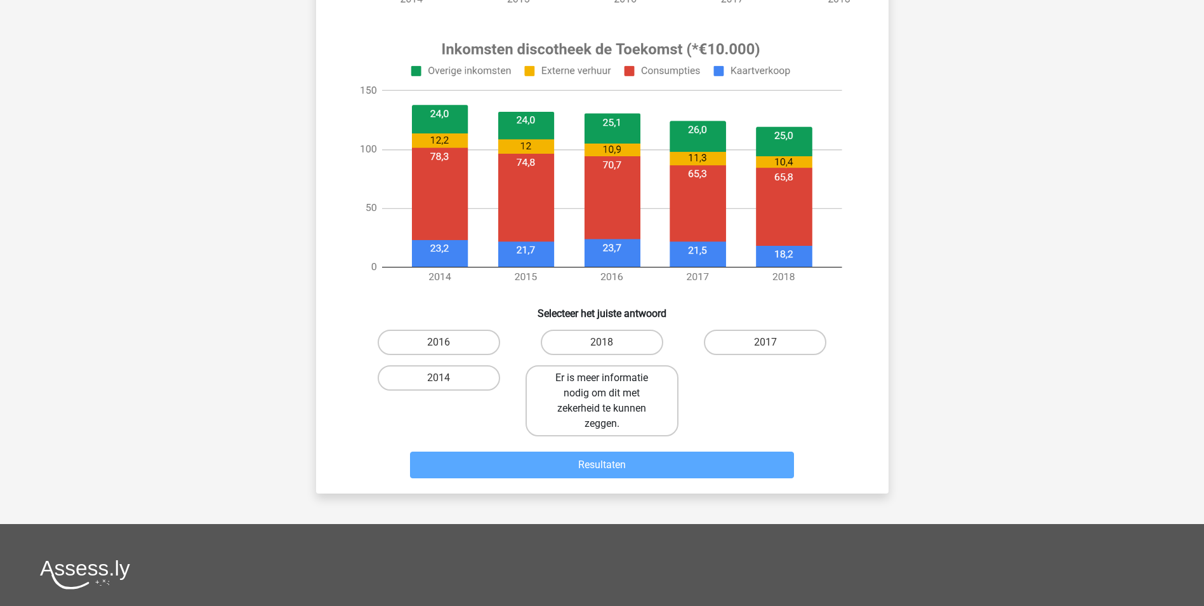
click at [576, 384] on label "Er is meer informatie nodig om dit met zekerheid te kunnen zeggen." at bounding box center [602, 400] width 153 height 71
click at [602, 384] on input "Er is meer informatie nodig om dit met zekerheid te kunnen zeggen." at bounding box center [606, 382] width 8 height 8
radio input "true"
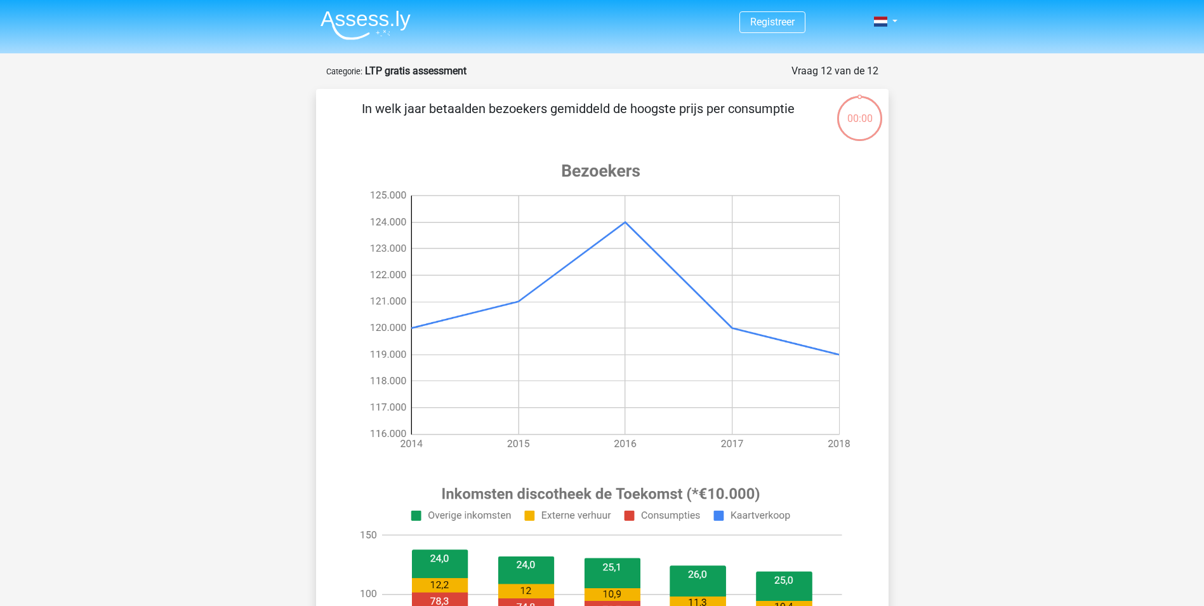
scroll to position [444, 0]
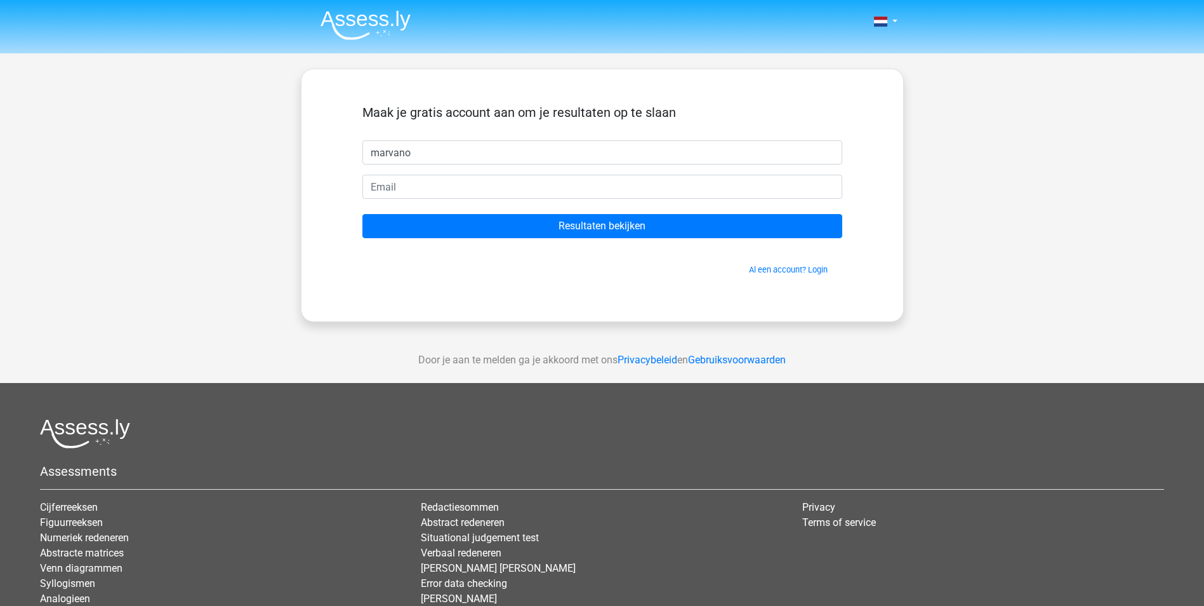
type input "marvano"
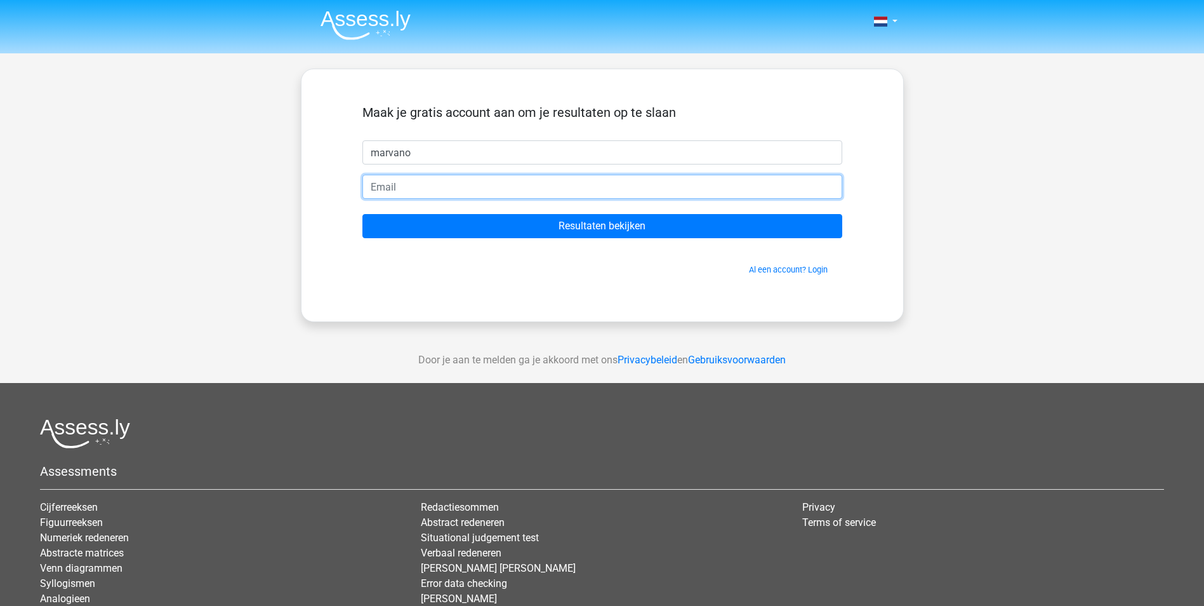
click at [464, 192] on input "email" at bounding box center [603, 187] width 480 height 24
type input "n"
type input "[EMAIL_ADDRESS][DOMAIN_NAME]"
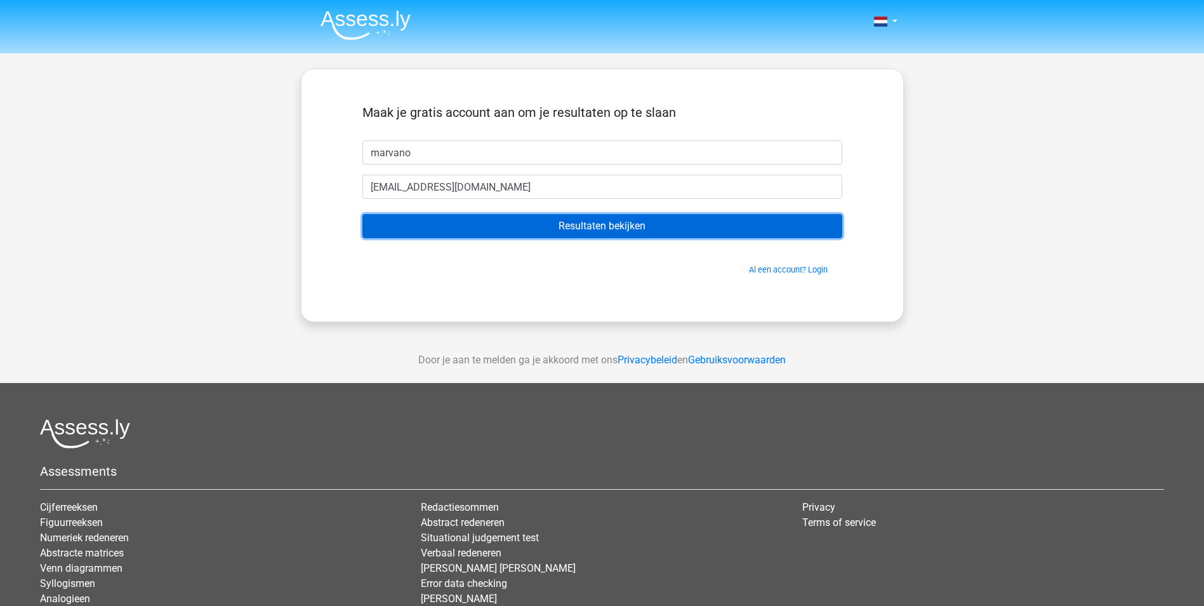
click at [494, 230] on input "Resultaten bekijken" at bounding box center [603, 226] width 480 height 24
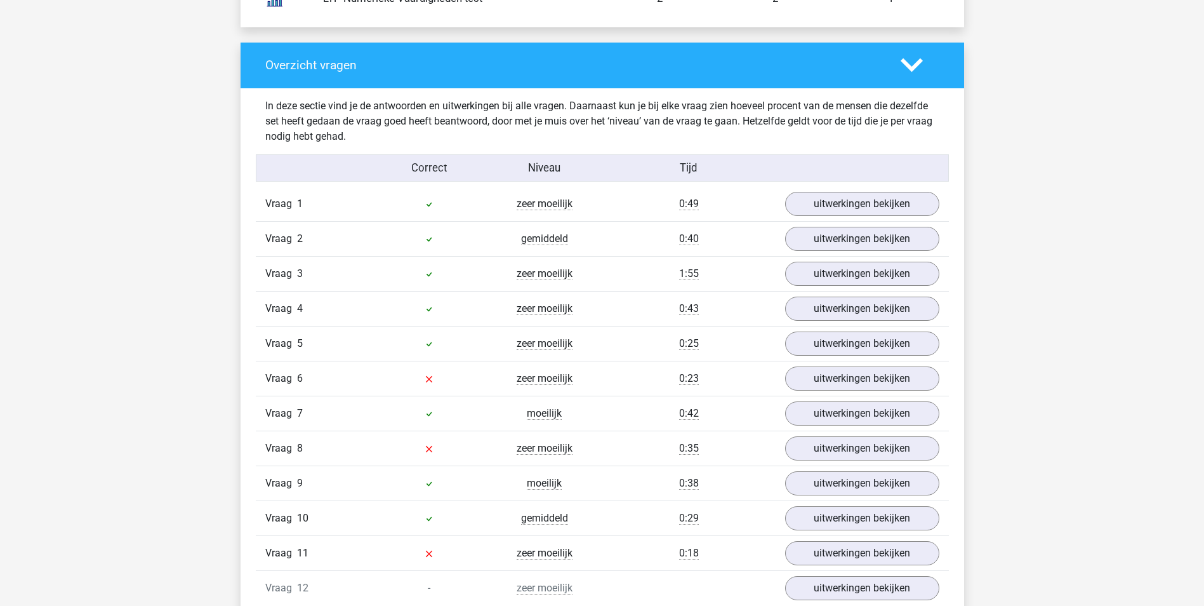
scroll to position [1333, 0]
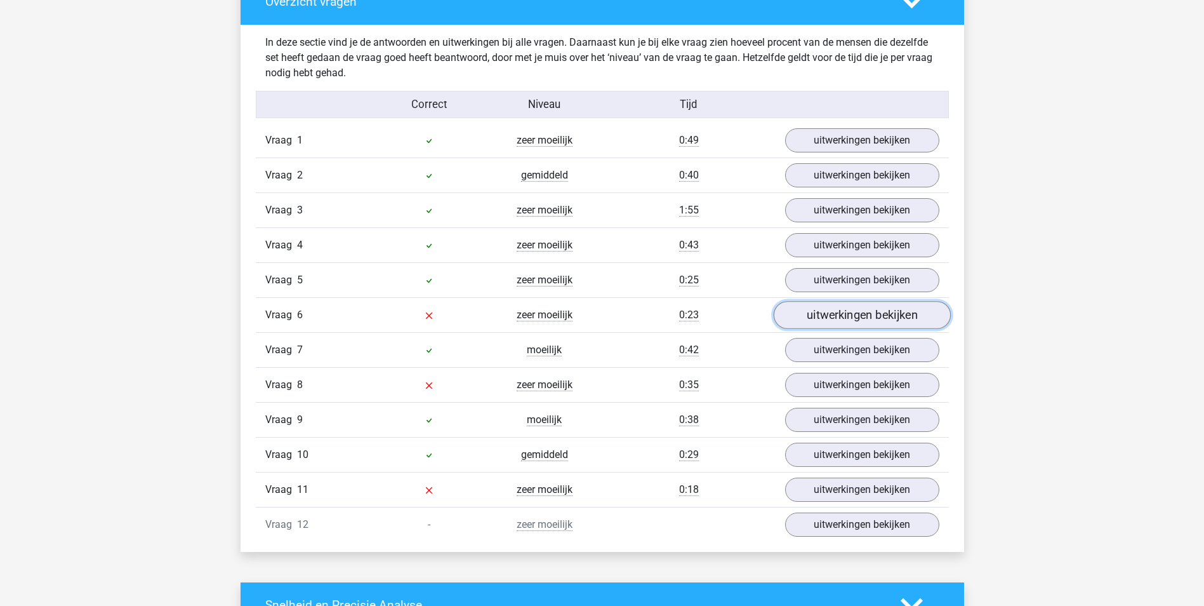
click at [881, 317] on link "uitwerkingen bekijken" at bounding box center [861, 315] width 177 height 28
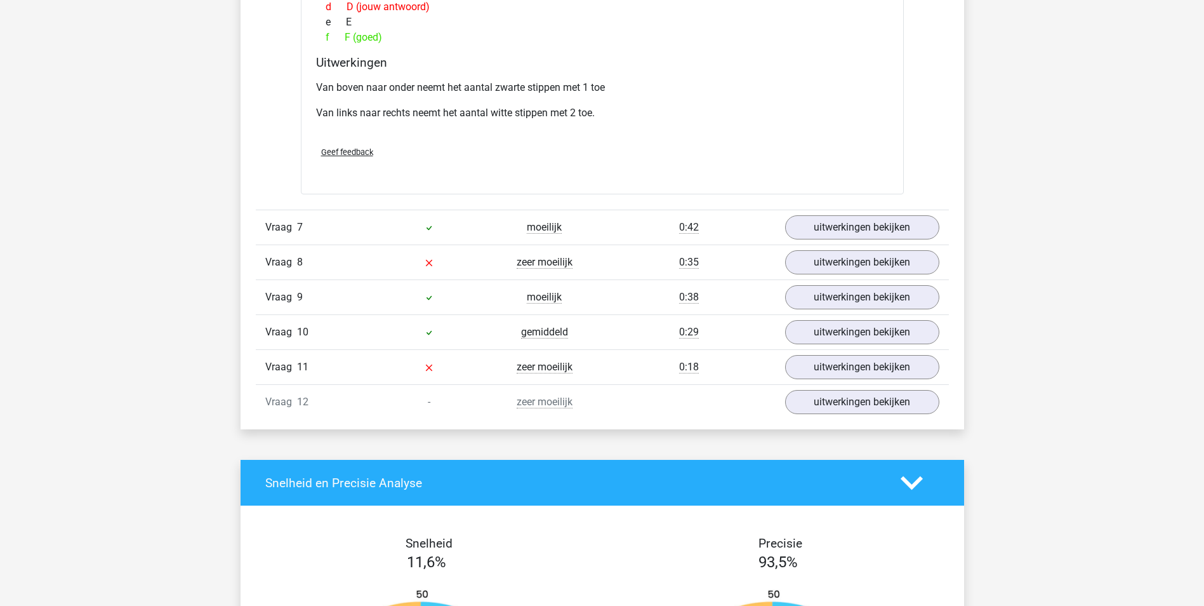
scroll to position [2032, 0]
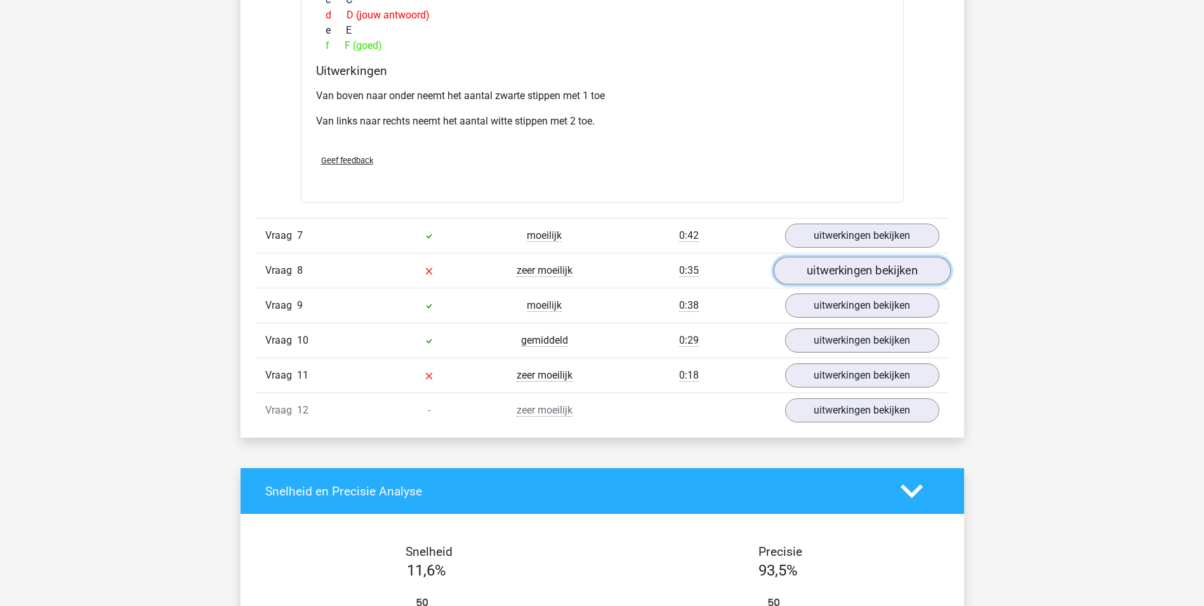
click at [861, 267] on link "uitwerkingen bekijken" at bounding box center [861, 270] width 177 height 28
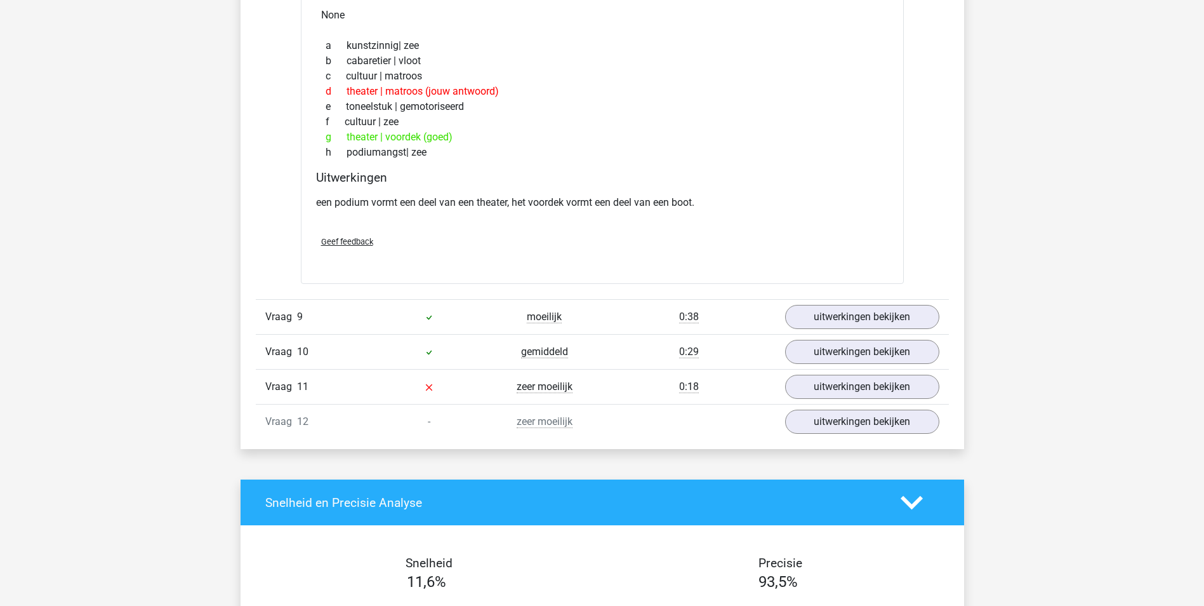
scroll to position [2413, 0]
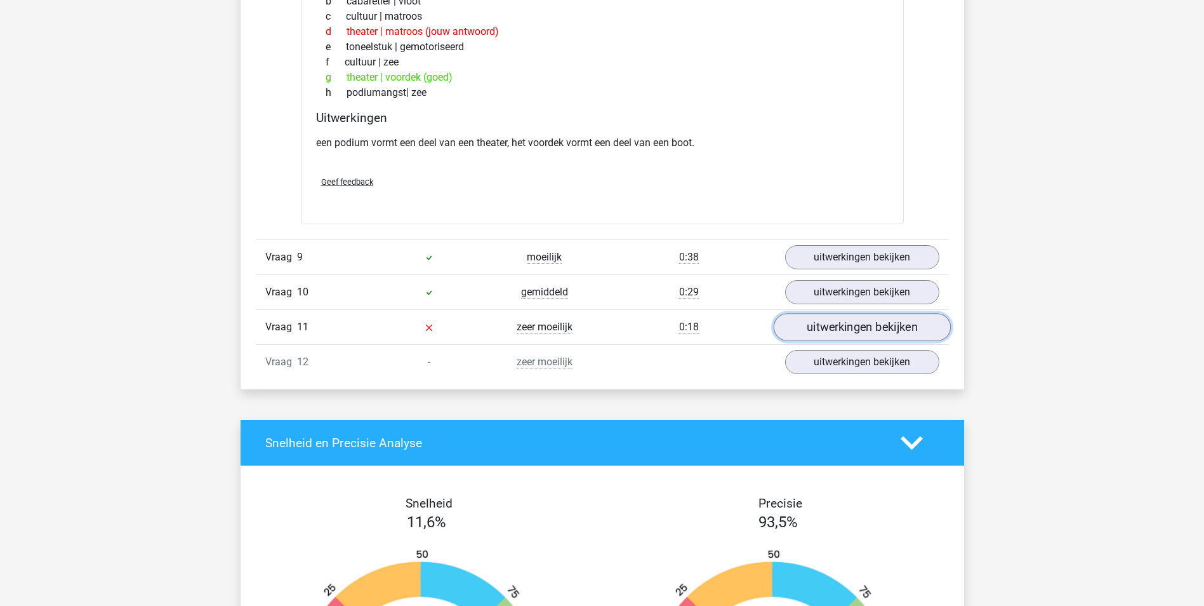
click at [808, 333] on link "uitwerkingen bekijken" at bounding box center [861, 328] width 177 height 28
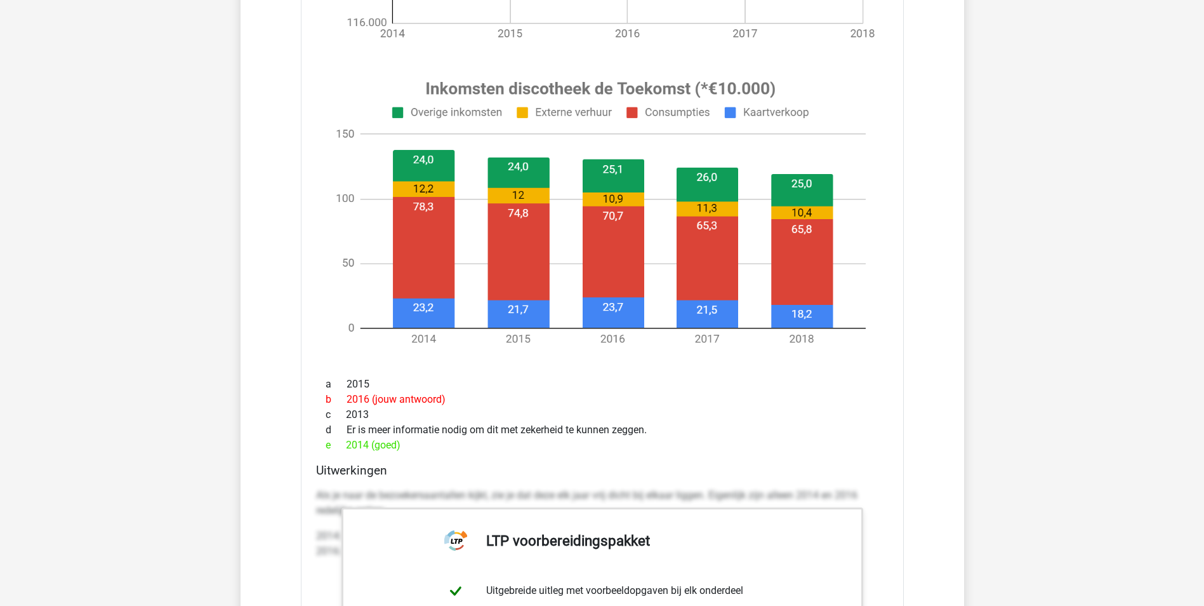
scroll to position [3111, 0]
